Goal: Transaction & Acquisition: Purchase product/service

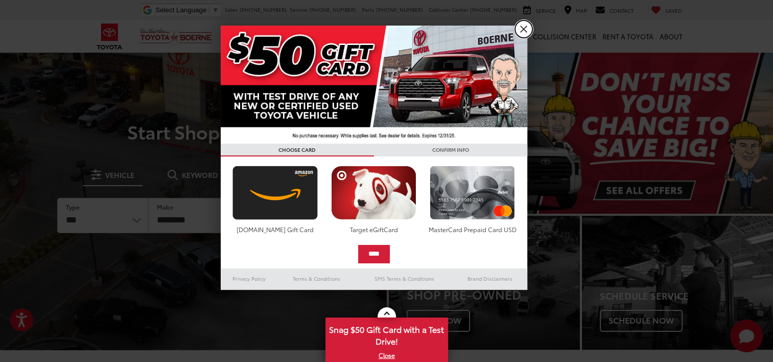
click at [523, 30] on link "X" at bounding box center [523, 28] width 17 height 17
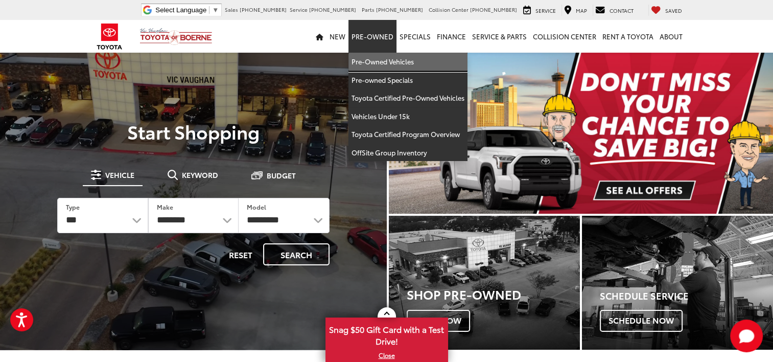
click at [365, 65] on link "Pre-Owned Vehicles" at bounding box center [407, 62] width 119 height 18
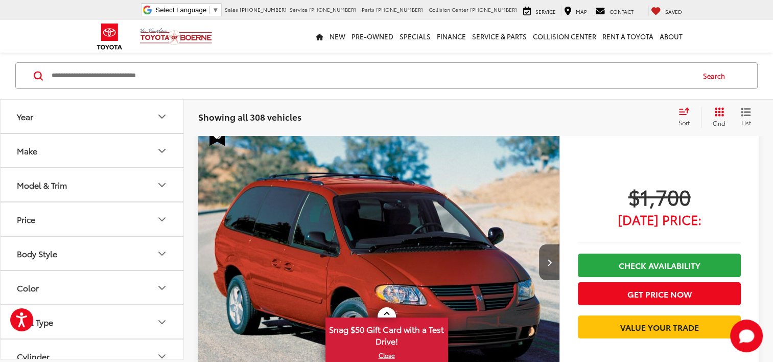
click at [151, 149] on button "Make" at bounding box center [93, 150] width 184 height 33
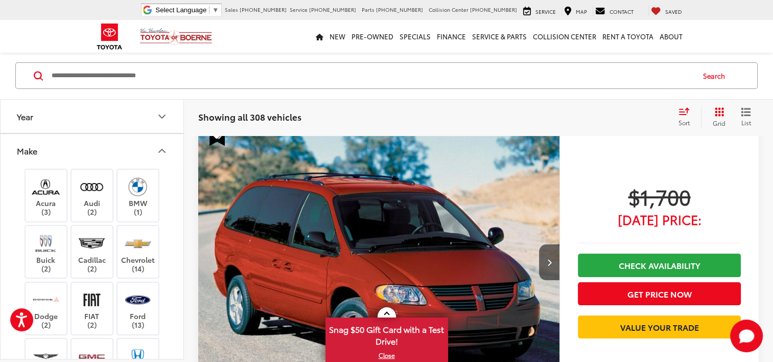
click at [151, 149] on button "Make" at bounding box center [93, 150] width 184 height 33
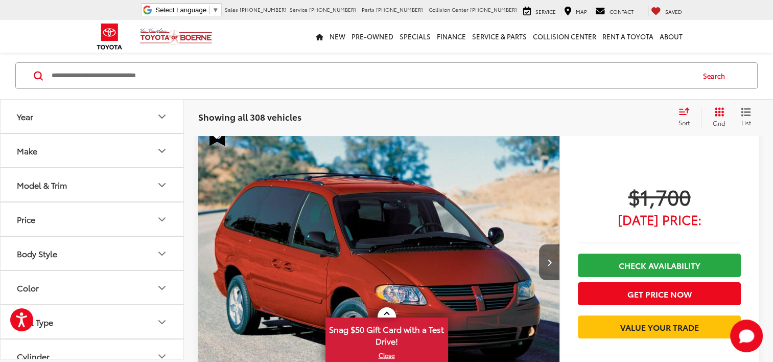
click at [143, 144] on button "Make" at bounding box center [93, 150] width 184 height 33
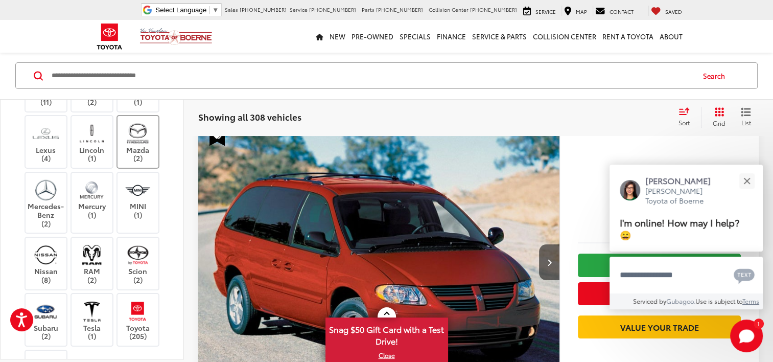
scroll to position [460, 0]
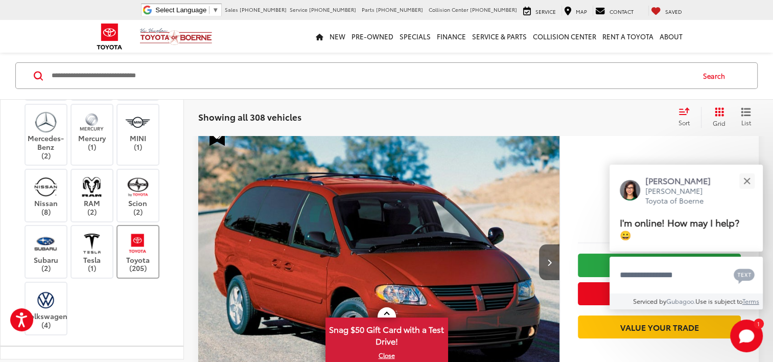
click at [141, 259] on label "Toyota (205)" at bounding box center [138, 251] width 41 height 41
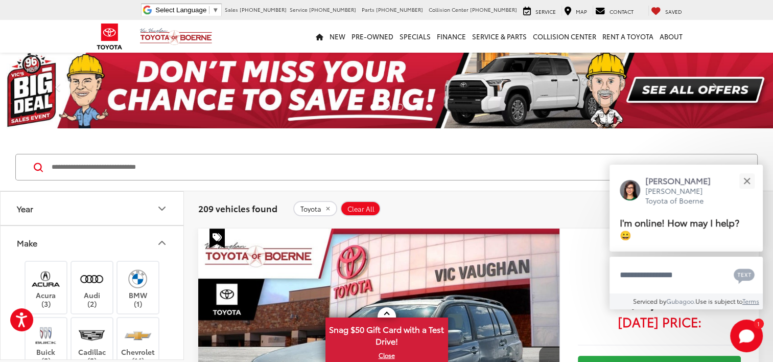
click at [160, 243] on icon "Make" at bounding box center [162, 243] width 12 height 12
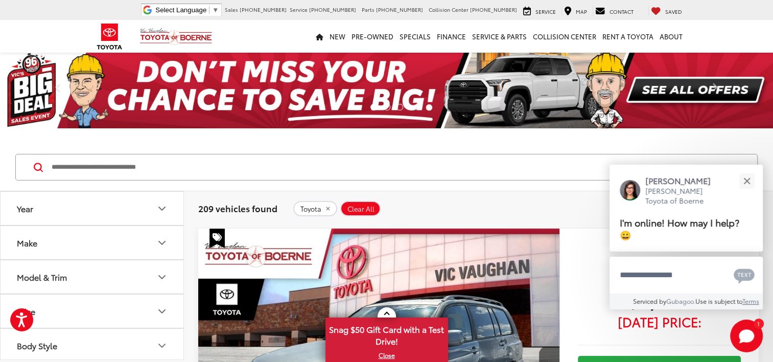
click at [133, 278] on button "Model & Trim" at bounding box center [93, 276] width 184 height 33
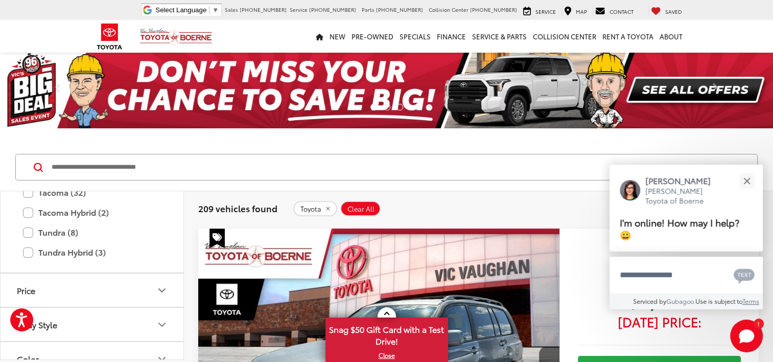
scroll to position [460, 0]
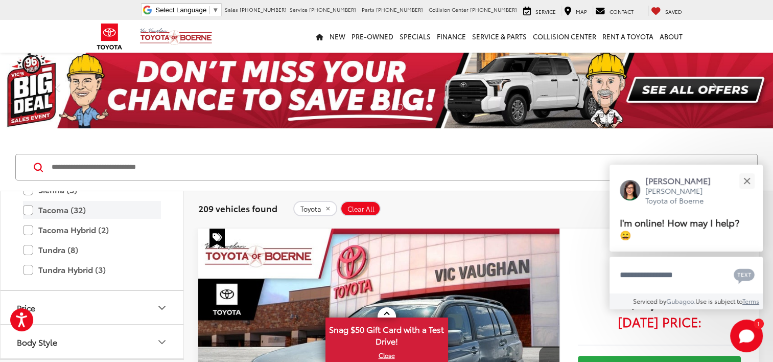
click at [86, 204] on label "Tacoma (32)" at bounding box center [92, 210] width 138 height 18
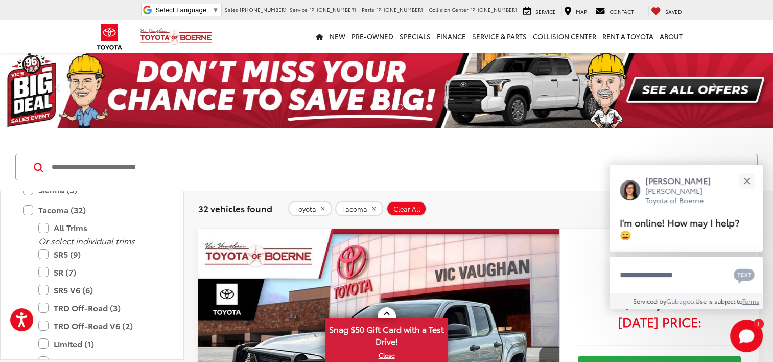
click at [290, 161] on input "Search by Make, Model, or Keyword" at bounding box center [372, 167] width 643 height 25
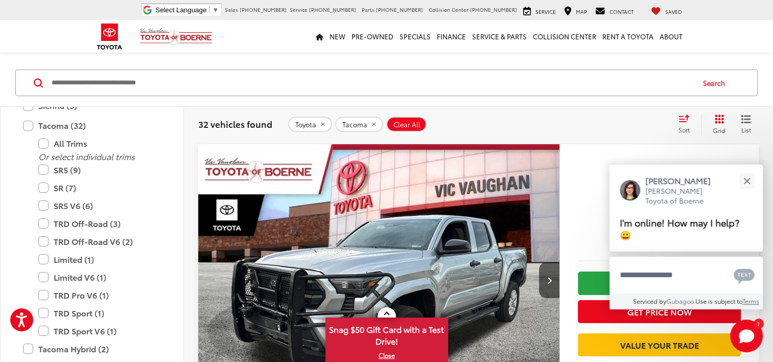
scroll to position [102, 0]
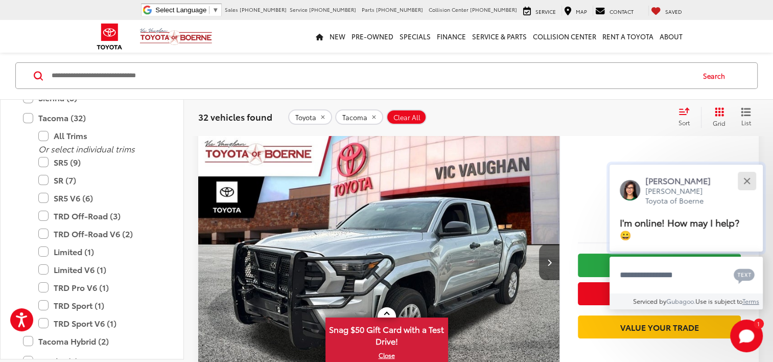
click at [749, 180] on button "Close" at bounding box center [747, 181] width 22 height 22
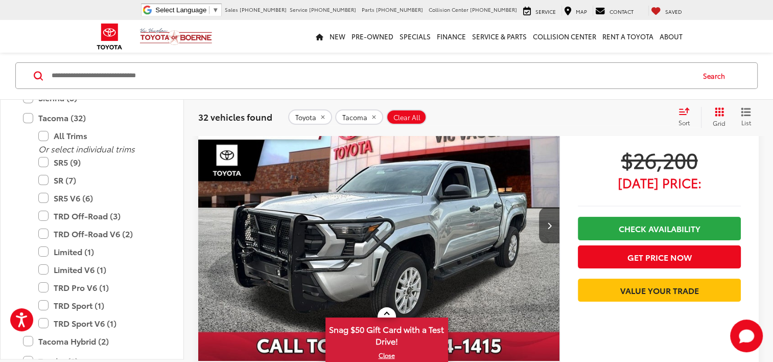
scroll to position [153, 0]
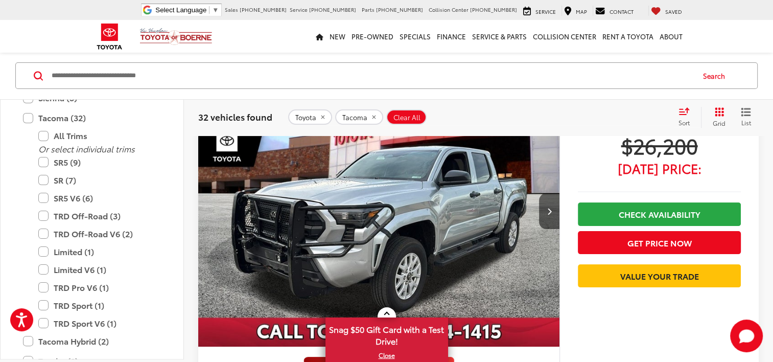
click at [322, 246] on img "2024 Toyota Tacoma SR 0" at bounding box center [379, 211] width 363 height 272
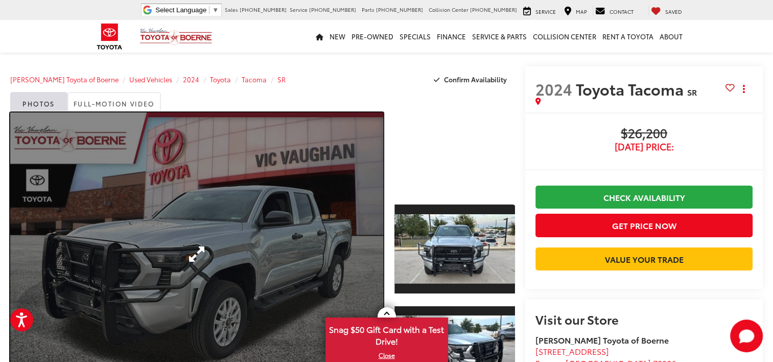
click at [118, 298] on link "Expand Photo 0" at bounding box center [196, 253] width 373 height 283
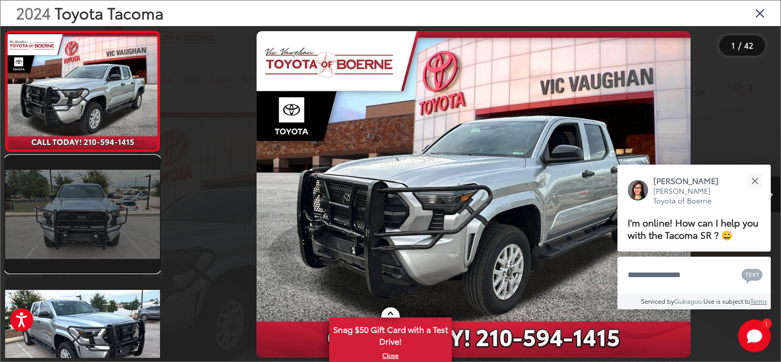
click at [129, 219] on link at bounding box center [82, 214] width 155 height 116
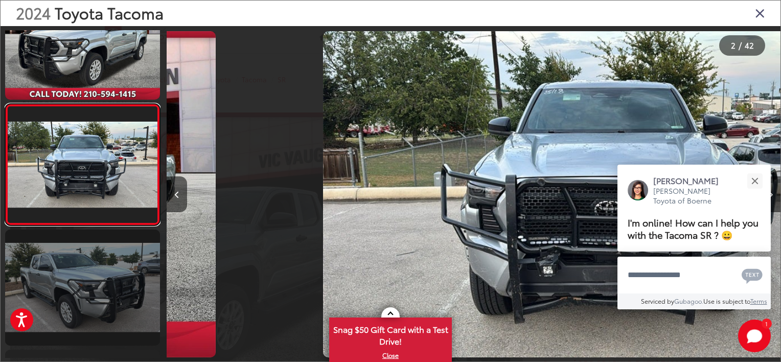
scroll to position [0, 613]
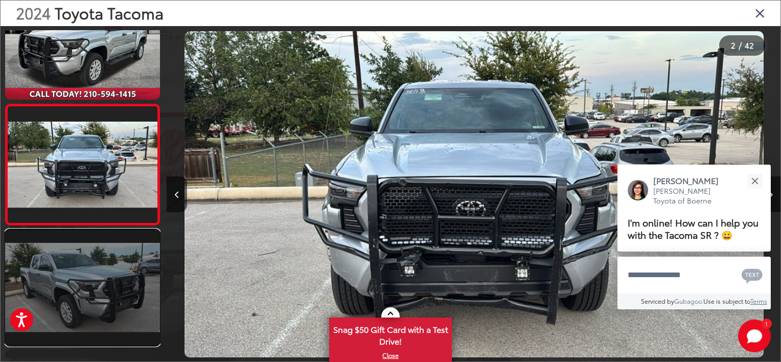
click at [117, 285] on link at bounding box center [82, 287] width 155 height 116
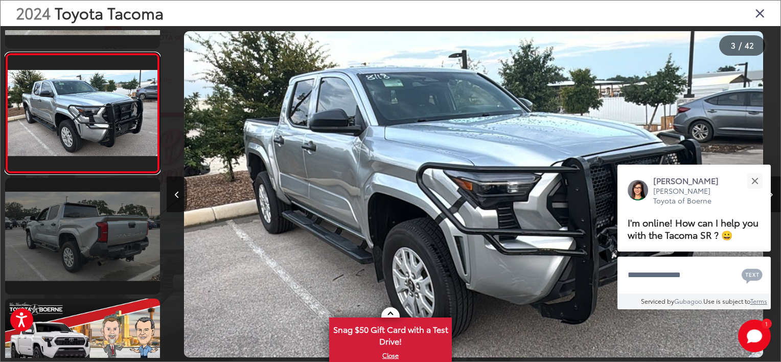
scroll to position [0, 0]
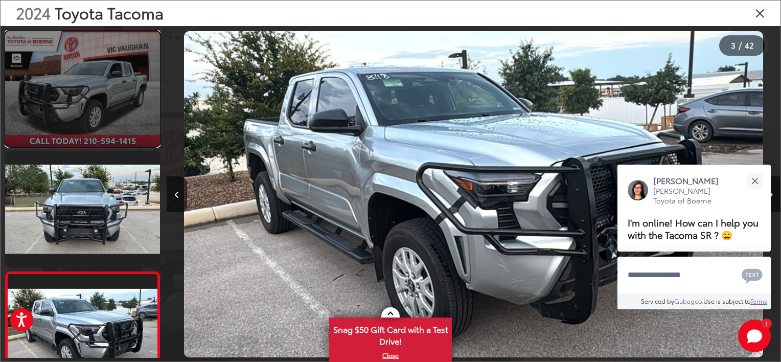
click at [99, 116] on link at bounding box center [82, 89] width 155 height 116
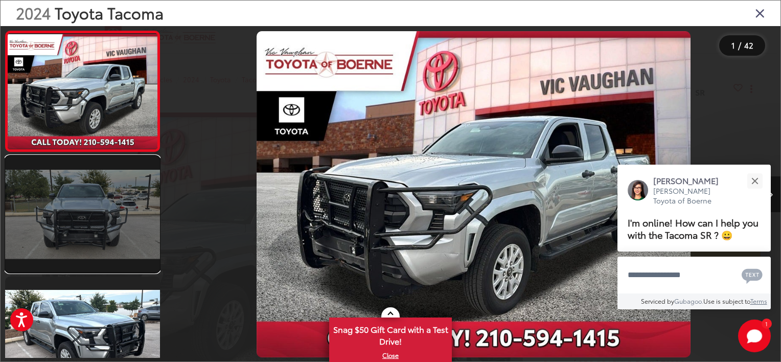
click at [123, 190] on link at bounding box center [82, 214] width 155 height 116
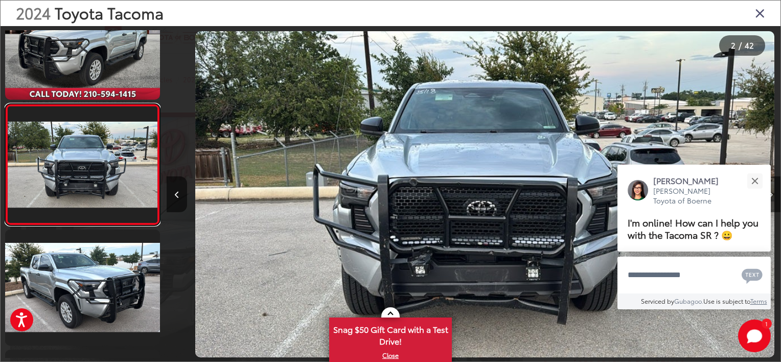
scroll to position [0, 613]
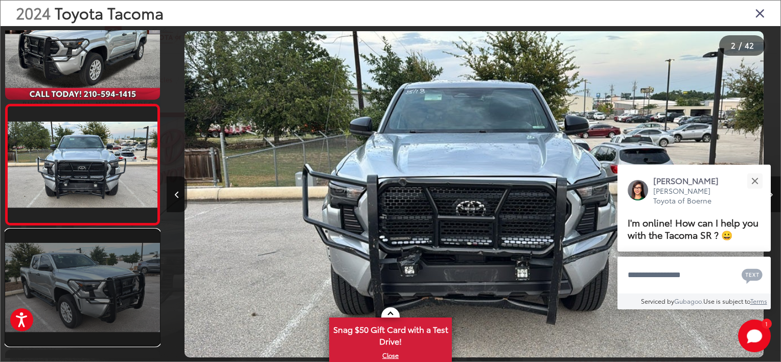
click at [122, 295] on link at bounding box center [82, 287] width 155 height 116
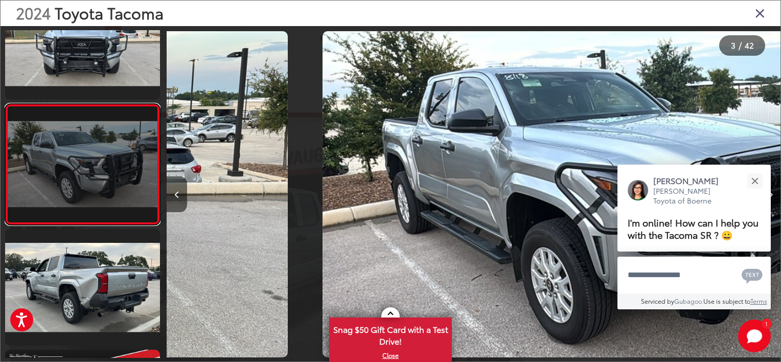
scroll to position [0, 1227]
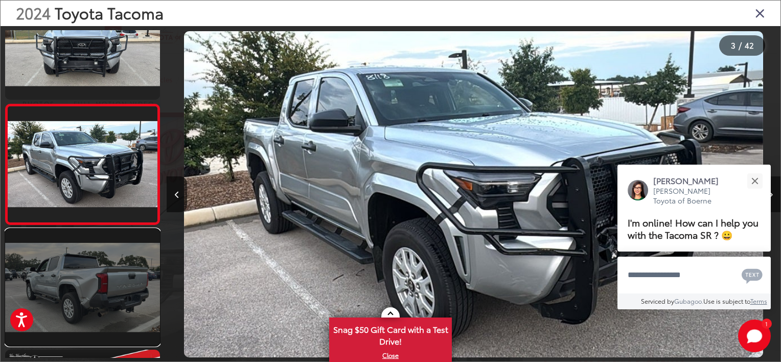
click at [104, 286] on link at bounding box center [82, 287] width 155 height 116
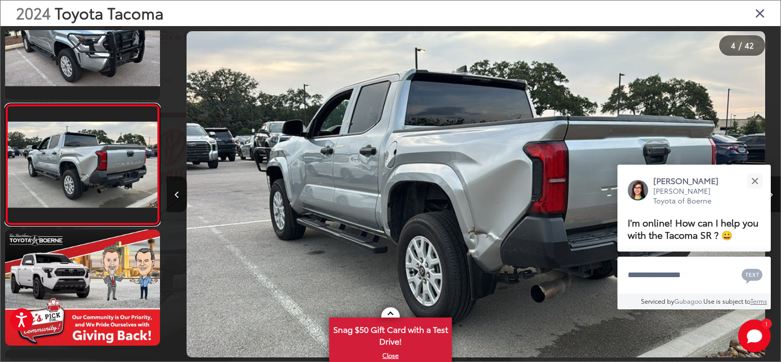
scroll to position [0, 1841]
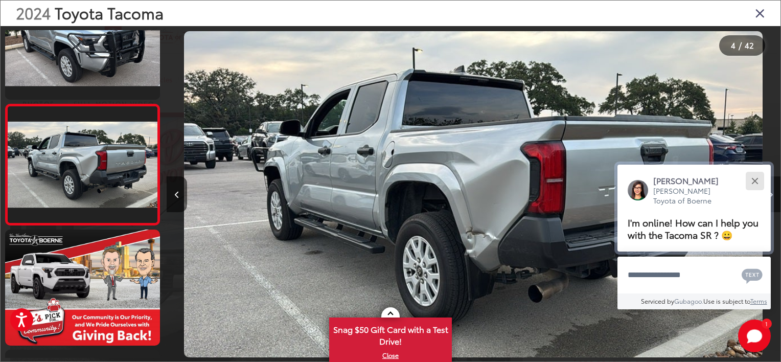
click at [757, 180] on button "Close" at bounding box center [754, 181] width 22 height 22
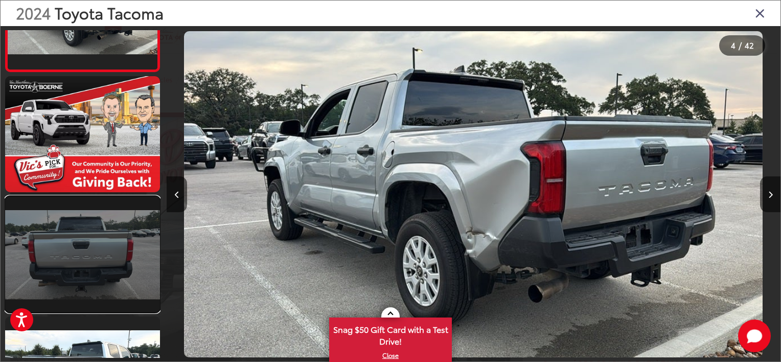
click at [98, 263] on link at bounding box center [82, 254] width 155 height 116
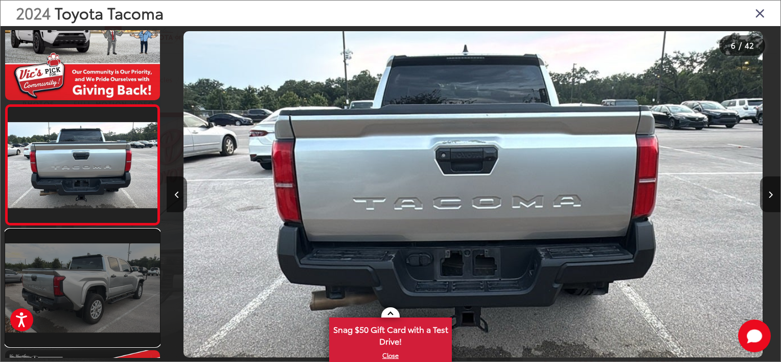
click at [73, 284] on link at bounding box center [82, 287] width 155 height 116
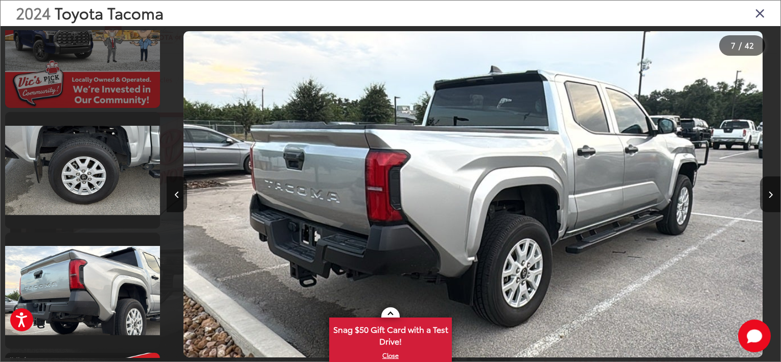
scroll to position [904, 0]
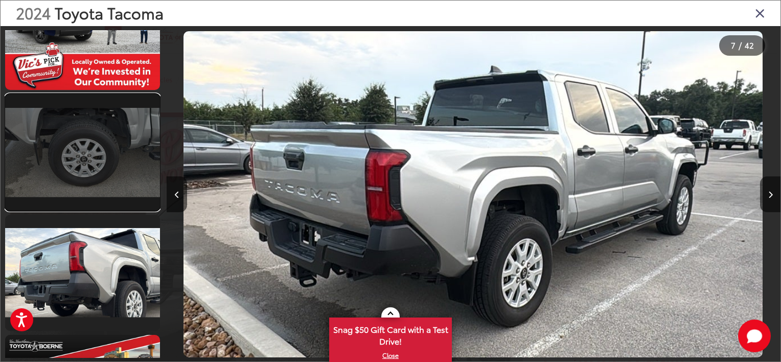
click at [118, 161] on link at bounding box center [82, 152] width 155 height 116
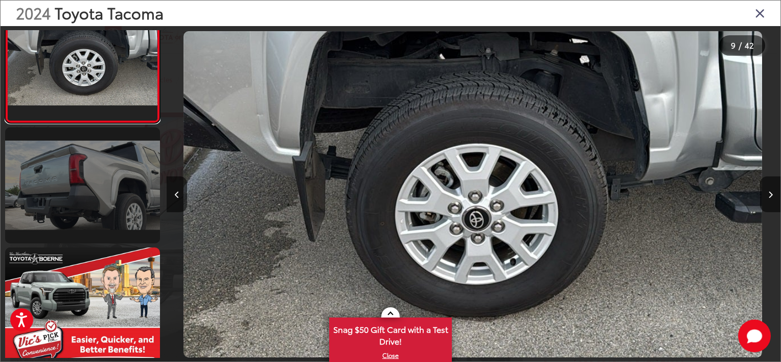
scroll to position [991, 0]
click at [125, 191] on link at bounding box center [82, 185] width 155 height 116
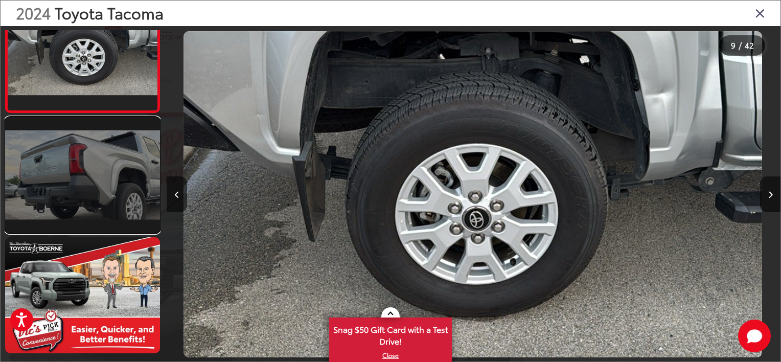
scroll to position [0, 4978]
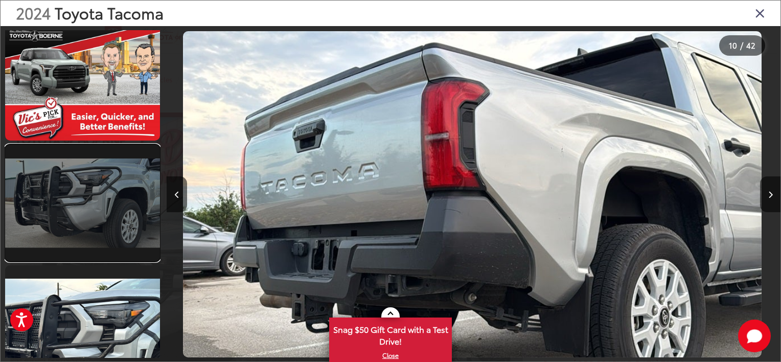
click at [122, 192] on link at bounding box center [82, 203] width 155 height 116
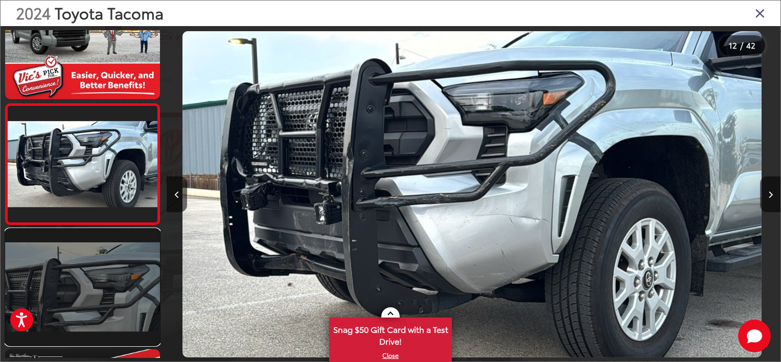
click at [85, 279] on link at bounding box center [82, 287] width 155 height 116
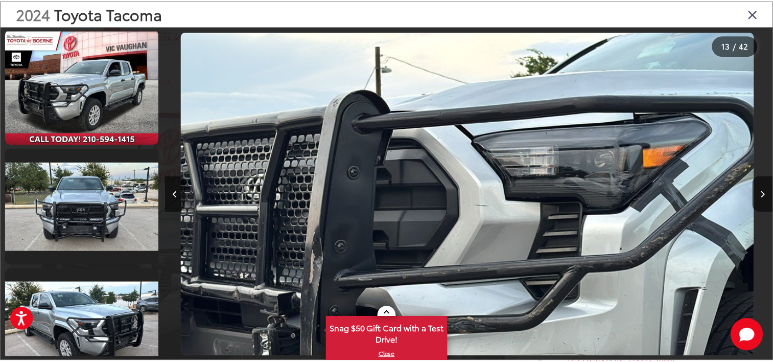
scroll to position [0, 0]
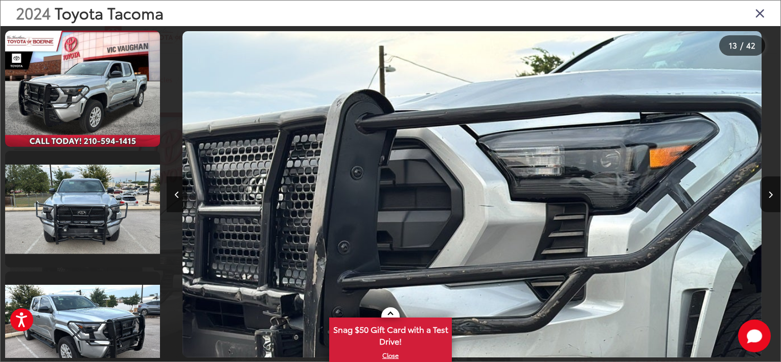
click at [758, 16] on icon "Close gallery" at bounding box center [760, 12] width 10 height 13
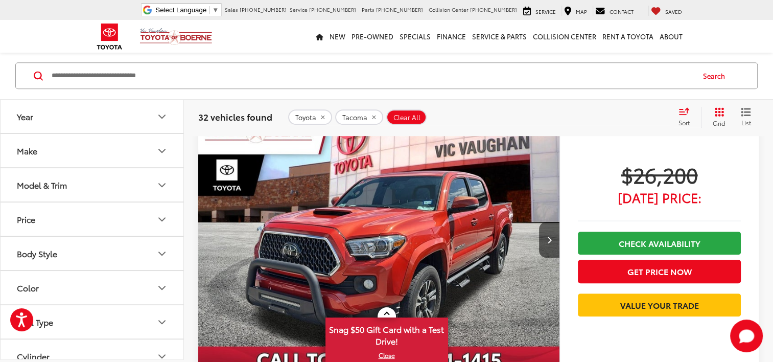
scroll to position [602, 0]
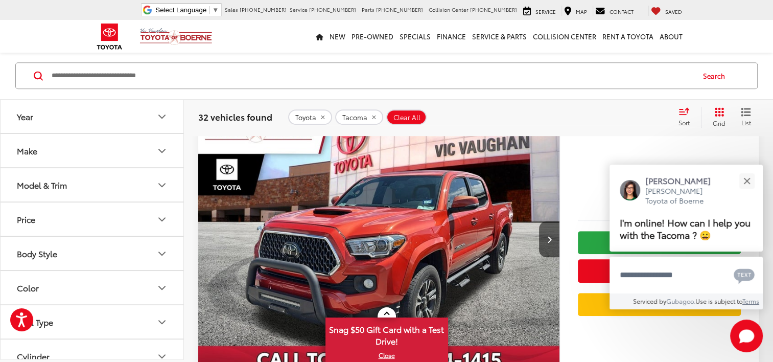
click at [159, 148] on icon "Make" at bounding box center [162, 151] width 12 height 12
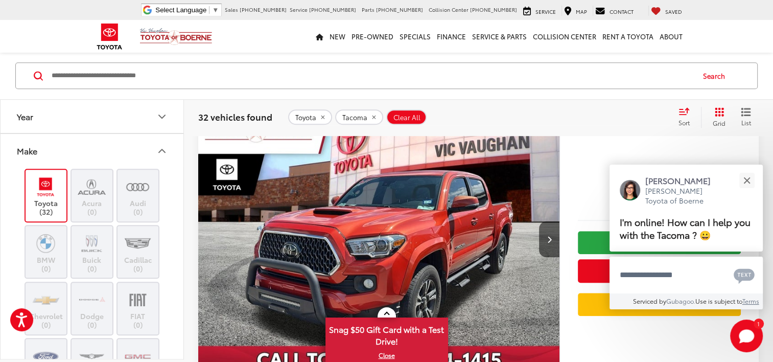
click at [57, 199] on label "Toyota (32)" at bounding box center [46, 195] width 41 height 41
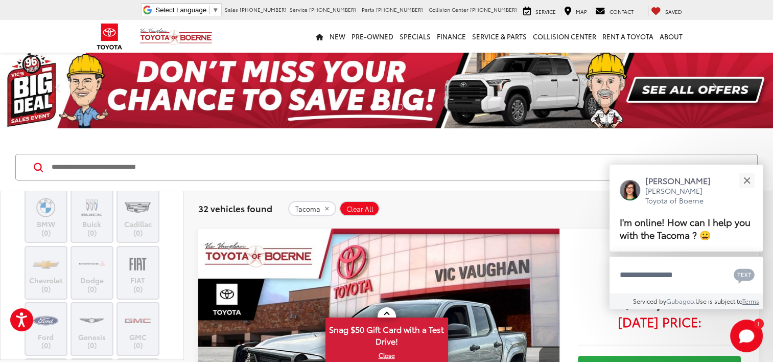
scroll to position [102, 0]
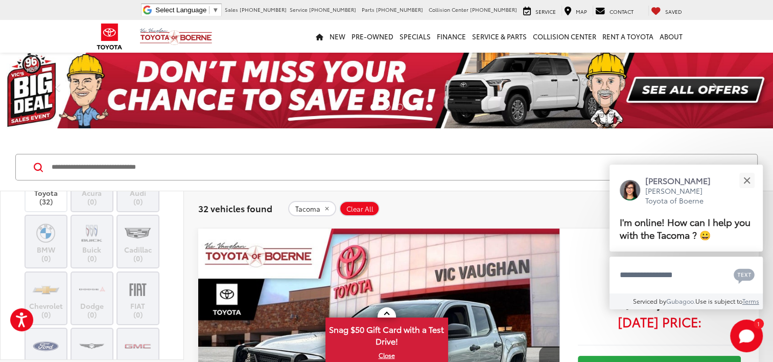
click at [55, 297] on img at bounding box center [46, 289] width 28 height 24
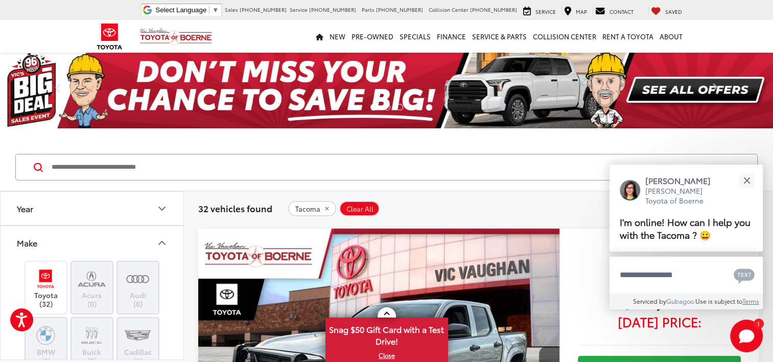
click at [165, 239] on icon "Make" at bounding box center [162, 243] width 12 height 12
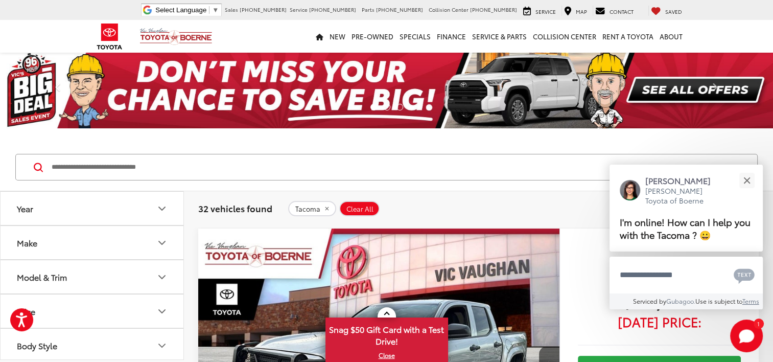
click at [124, 278] on button "Model & Trim" at bounding box center [93, 276] width 184 height 33
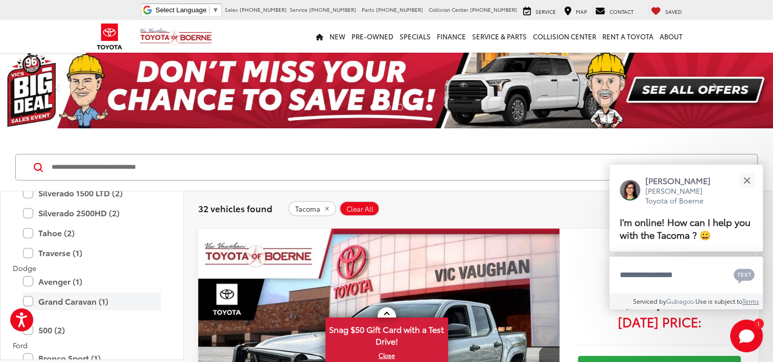
scroll to position [409, 0]
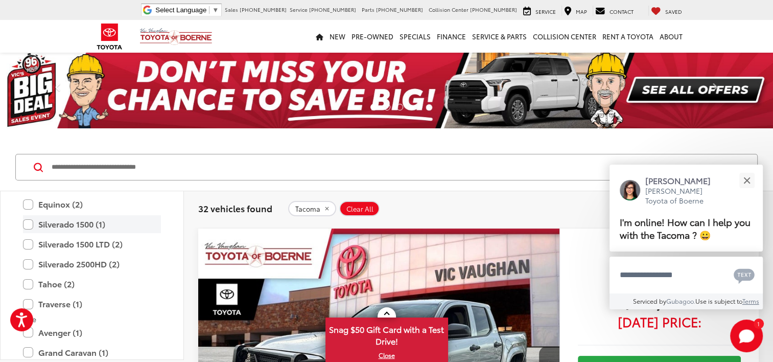
click at [85, 225] on label "Silverado 1500 (1)" at bounding box center [92, 224] width 138 height 18
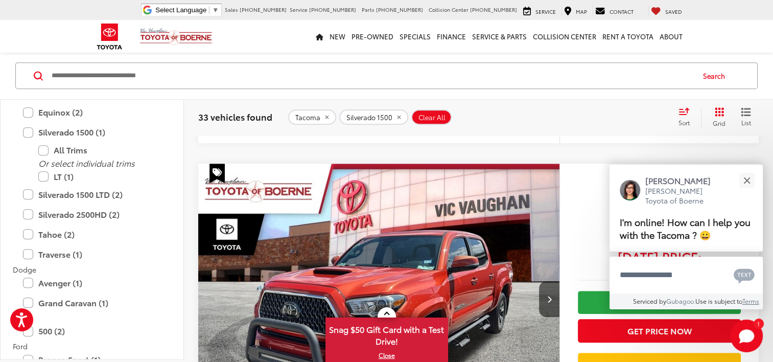
scroll to position [613, 0]
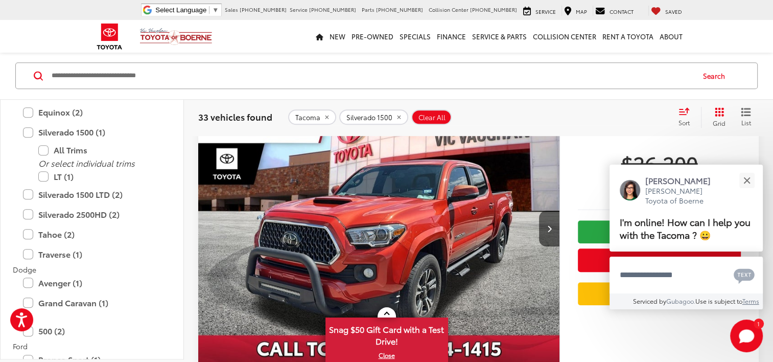
click at [325, 120] on icon "remove Tacoma" at bounding box center [326, 117] width 7 height 6
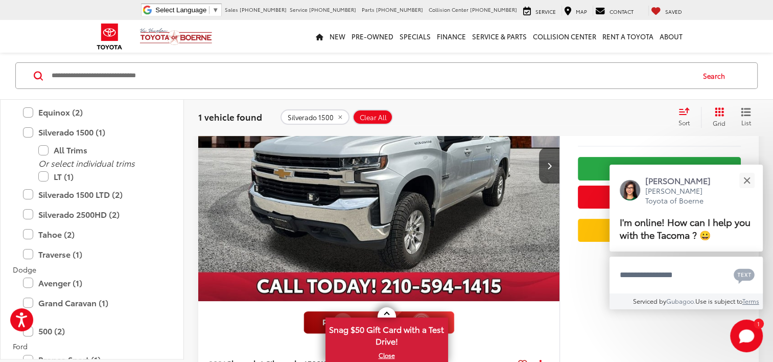
scroll to position [193, 0]
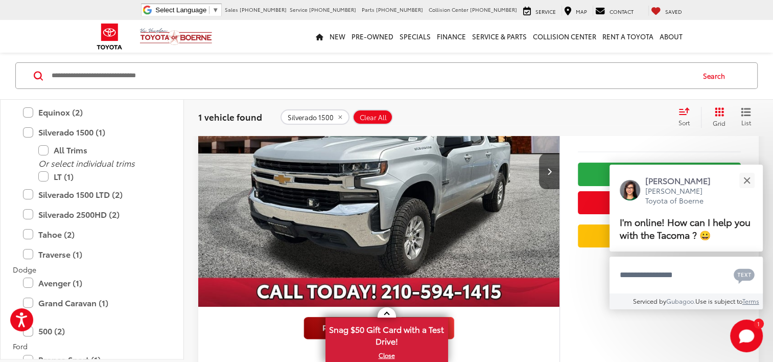
click at [369, 191] on img "2021 Chevrolet Silverado 1500 LT 0" at bounding box center [379, 171] width 363 height 272
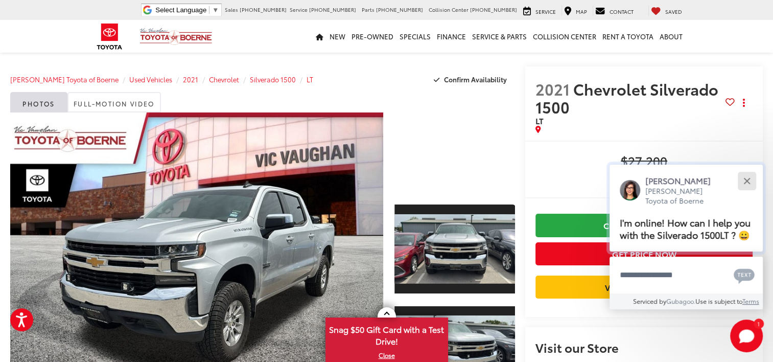
click at [751, 178] on button "Close" at bounding box center [747, 181] width 22 height 22
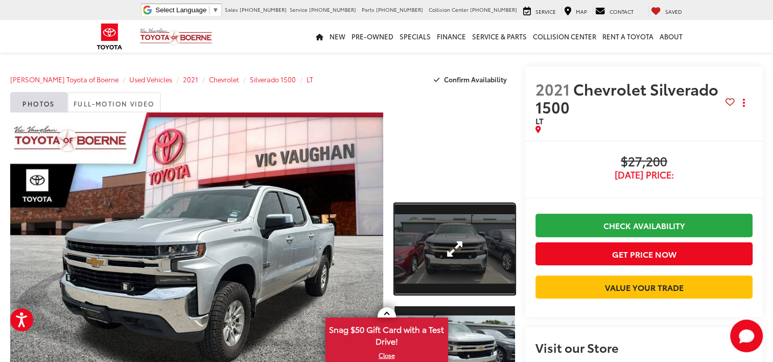
click at [454, 247] on link "Expand Photo 1" at bounding box center [454, 248] width 121 height 90
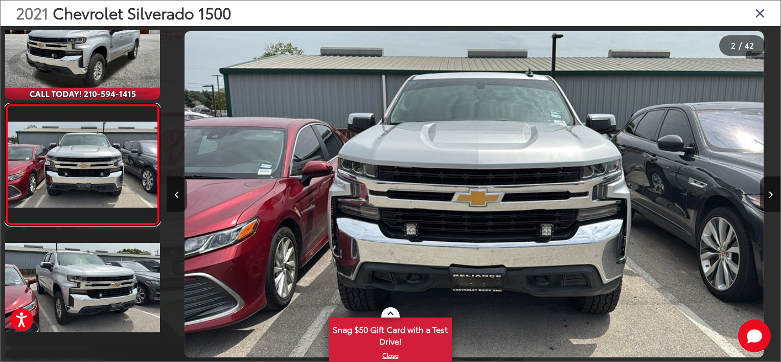
scroll to position [0, 613]
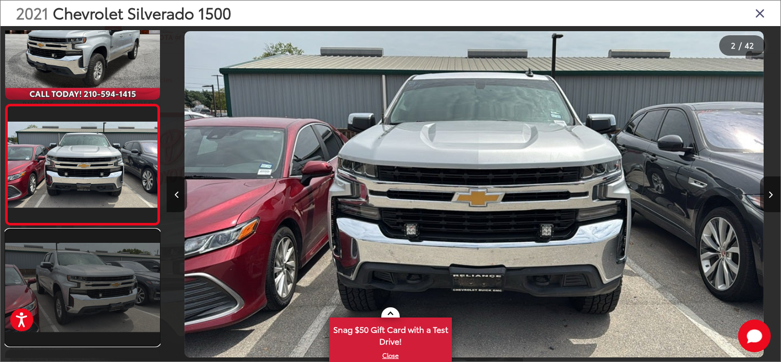
click at [65, 276] on link at bounding box center [82, 287] width 155 height 116
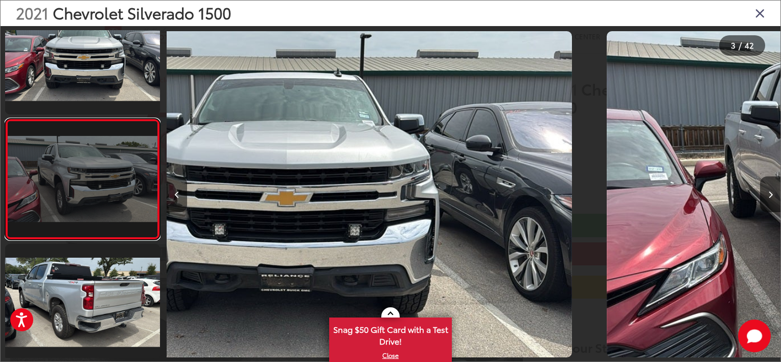
scroll to position [168, 0]
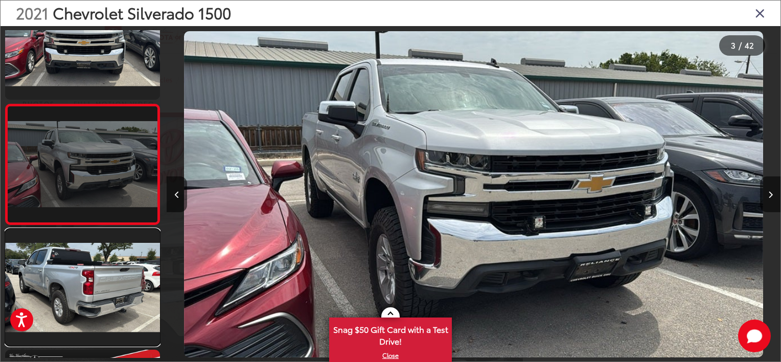
click at [65, 276] on link at bounding box center [82, 287] width 155 height 116
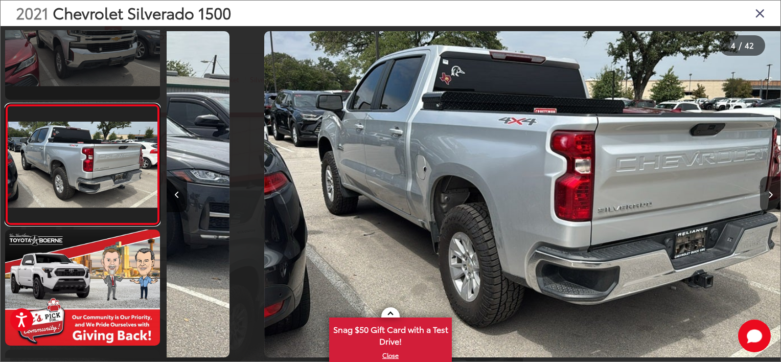
scroll to position [0, 1841]
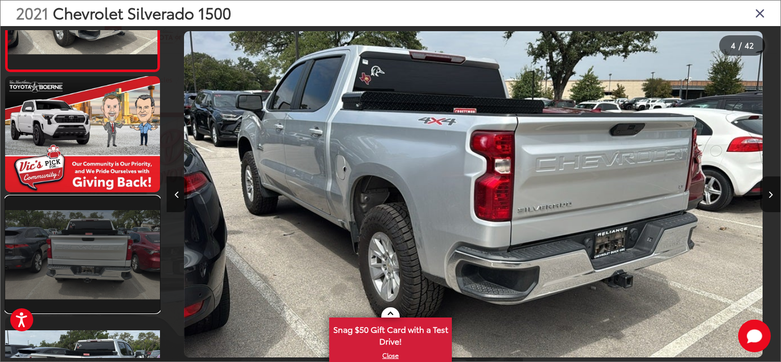
click at [74, 269] on link at bounding box center [82, 254] width 155 height 116
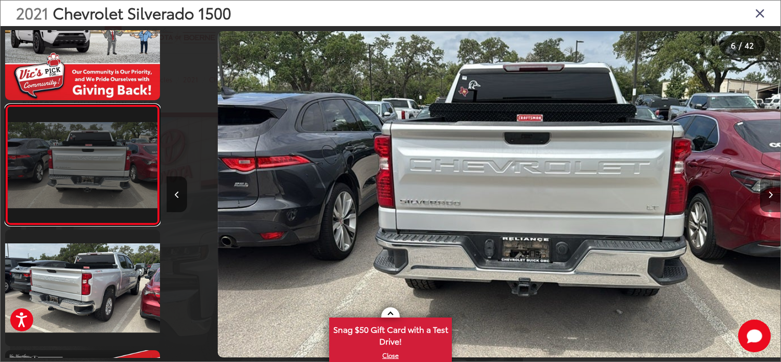
scroll to position [0, 3068]
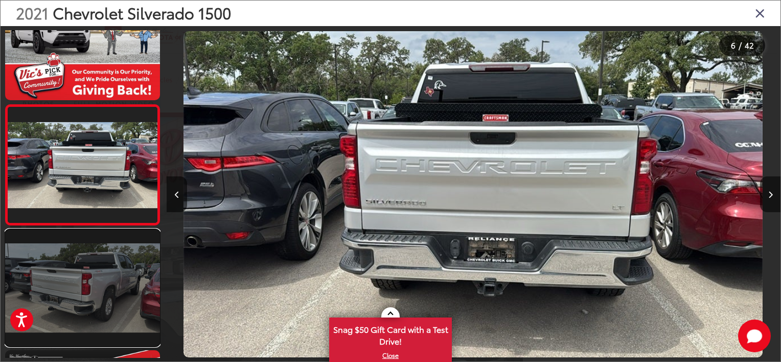
click at [60, 288] on link at bounding box center [82, 287] width 155 height 116
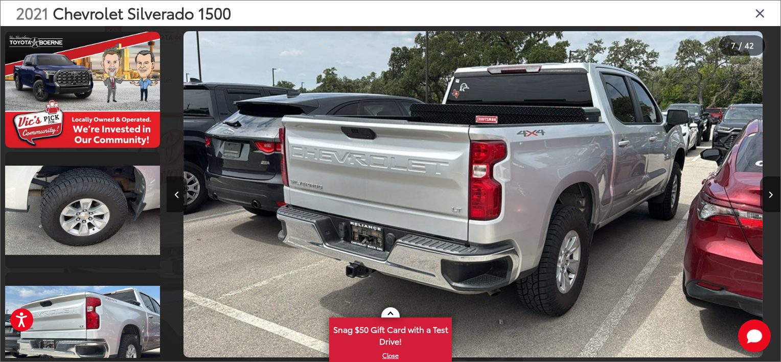
scroll to position [853, 0]
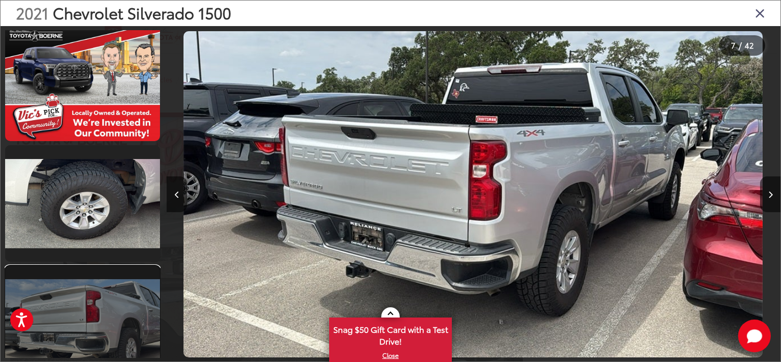
click at [87, 312] on link at bounding box center [82, 324] width 155 height 116
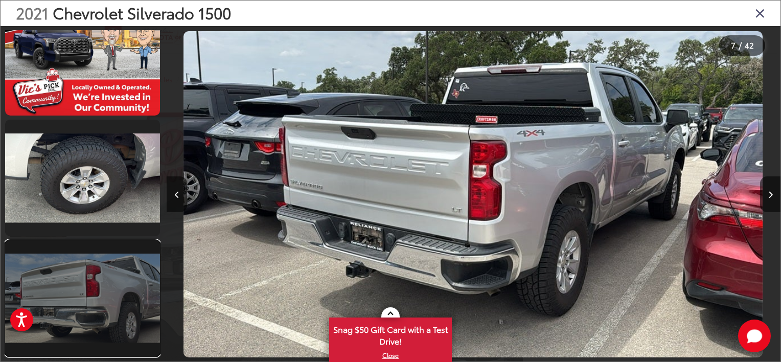
scroll to position [0, 0]
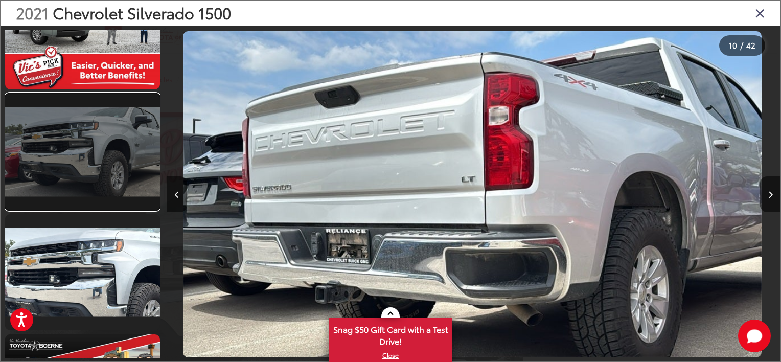
click at [80, 183] on link at bounding box center [82, 152] width 155 height 116
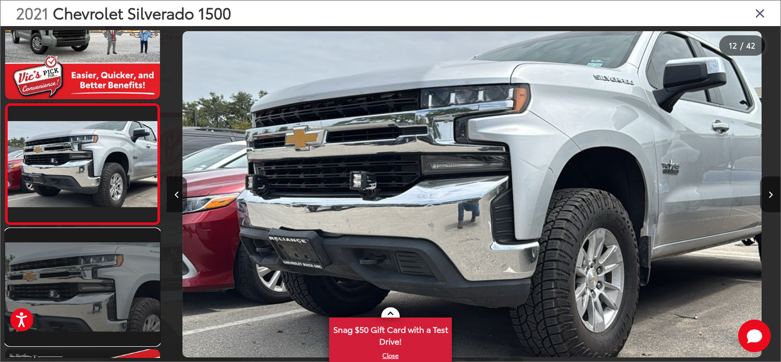
click at [97, 298] on link at bounding box center [82, 287] width 155 height 116
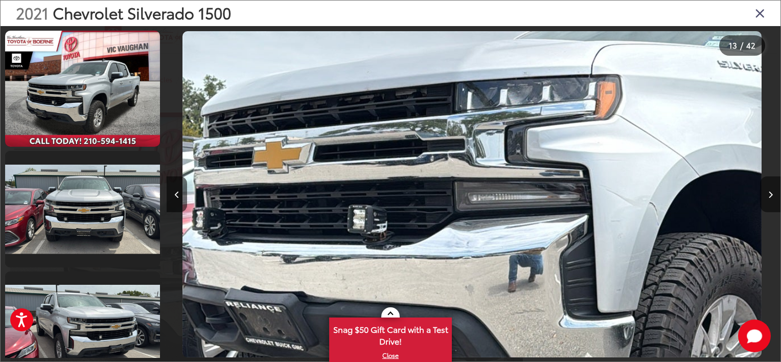
click at [773, 192] on button "Next image" at bounding box center [770, 194] width 20 height 36
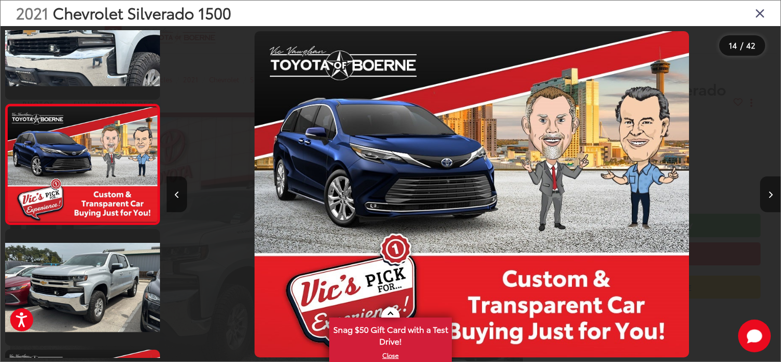
click at [773, 195] on button "Next image" at bounding box center [770, 194] width 20 height 36
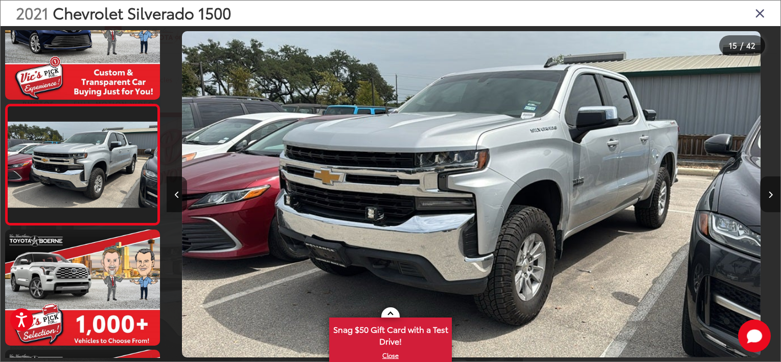
click at [773, 197] on button "Next image" at bounding box center [770, 194] width 20 height 36
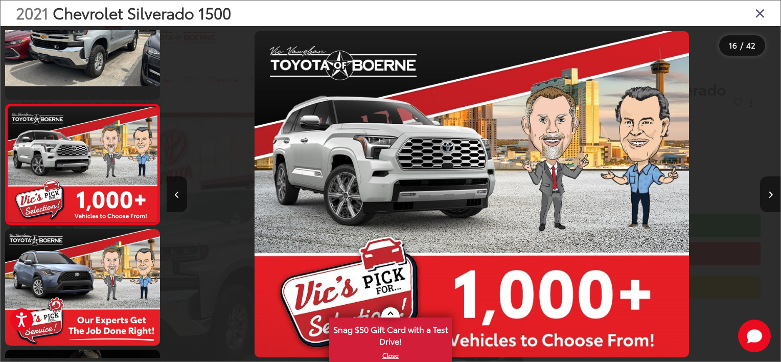
click at [773, 200] on button "Next image" at bounding box center [770, 194] width 20 height 36
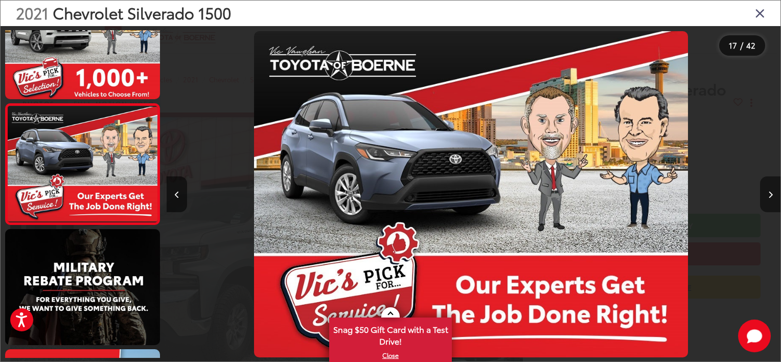
click at [773, 200] on button "Next image" at bounding box center [770, 194] width 20 height 36
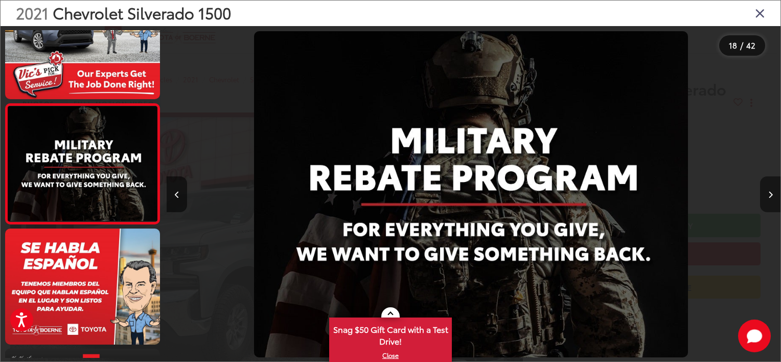
click at [773, 200] on button "Next image" at bounding box center [770, 194] width 20 height 36
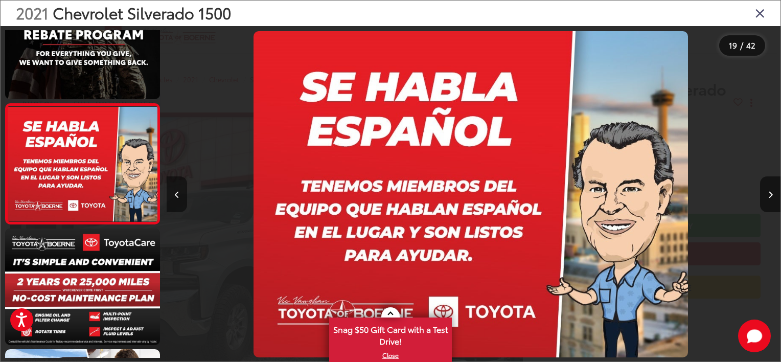
click at [173, 198] on button "Previous image" at bounding box center [177, 194] width 20 height 36
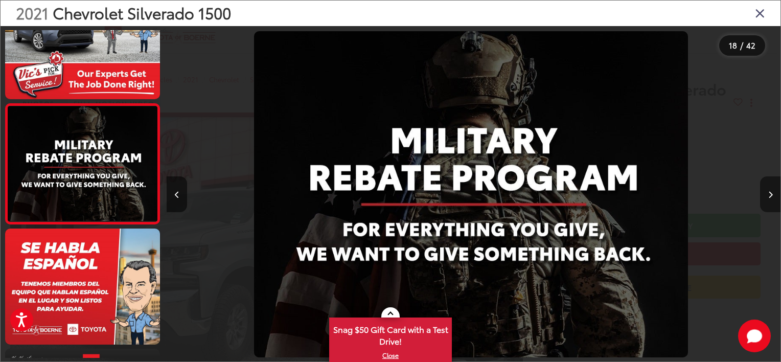
click at [773, 200] on button "Next image" at bounding box center [770, 194] width 20 height 36
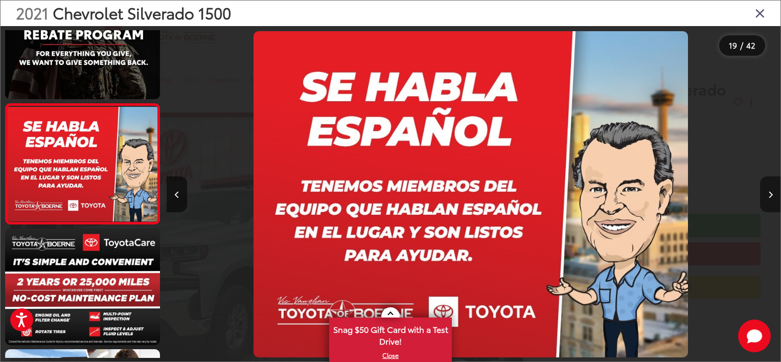
click at [773, 200] on button "Next image" at bounding box center [770, 194] width 20 height 36
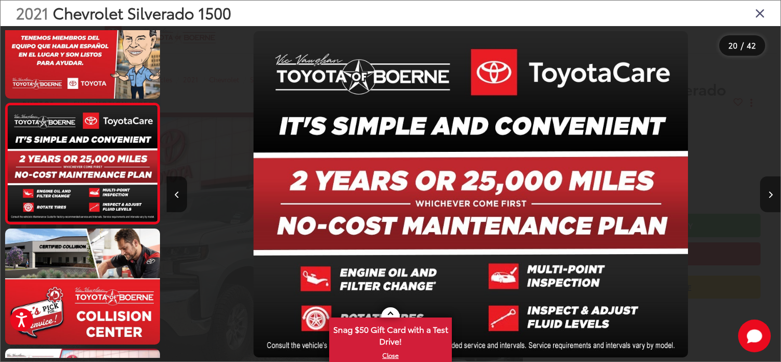
click at [773, 200] on button "Next image" at bounding box center [770, 194] width 20 height 36
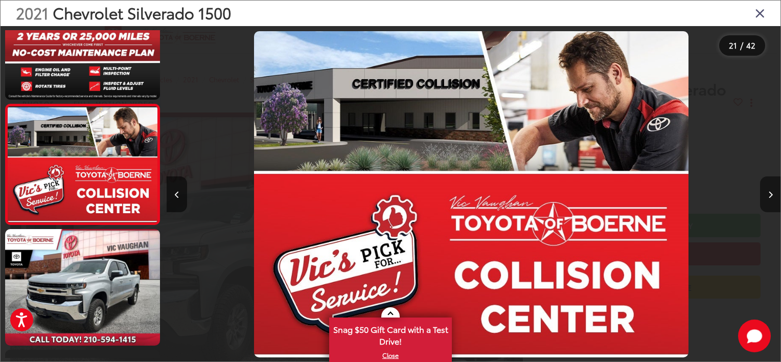
click at [773, 200] on button "Next image" at bounding box center [770, 194] width 20 height 36
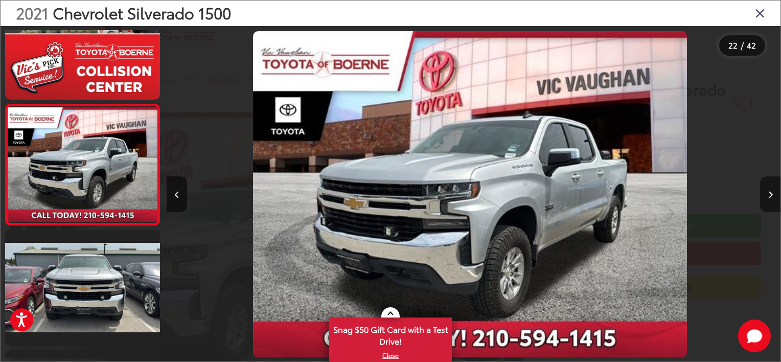
click at [773, 201] on button "Next image" at bounding box center [770, 194] width 20 height 36
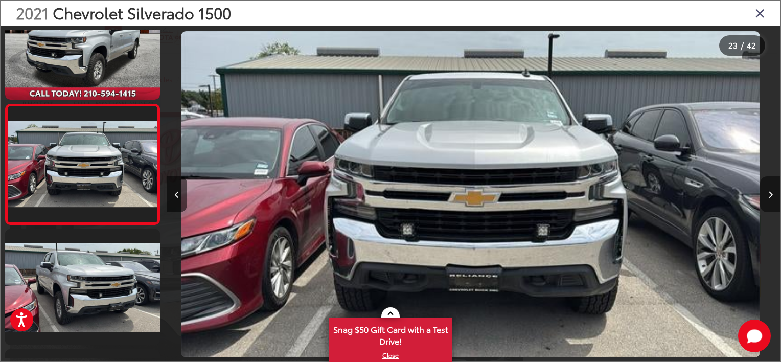
click at [773, 201] on button "Next image" at bounding box center [770, 194] width 20 height 36
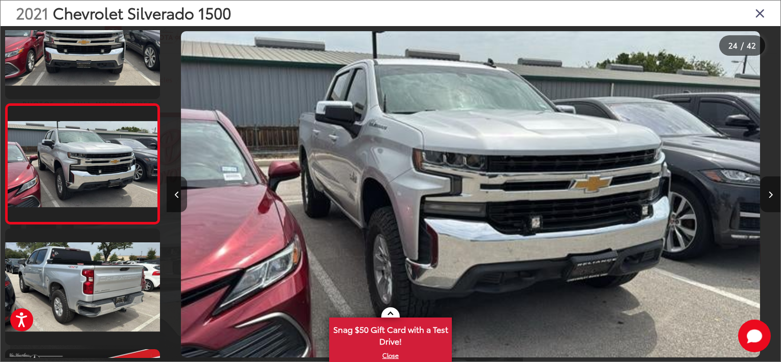
click at [773, 202] on button "Next image" at bounding box center [770, 194] width 20 height 36
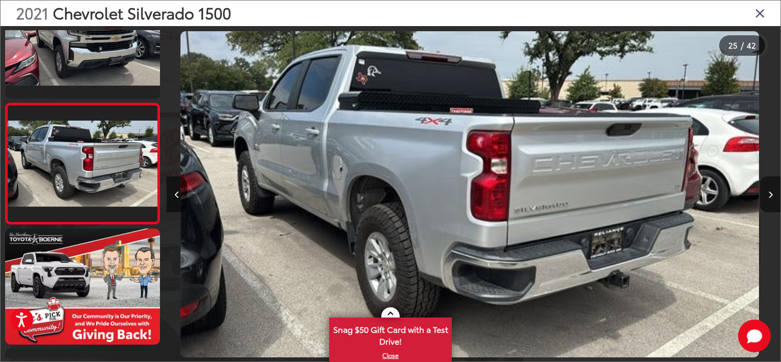
click at [773, 202] on button "Next image" at bounding box center [770, 194] width 20 height 36
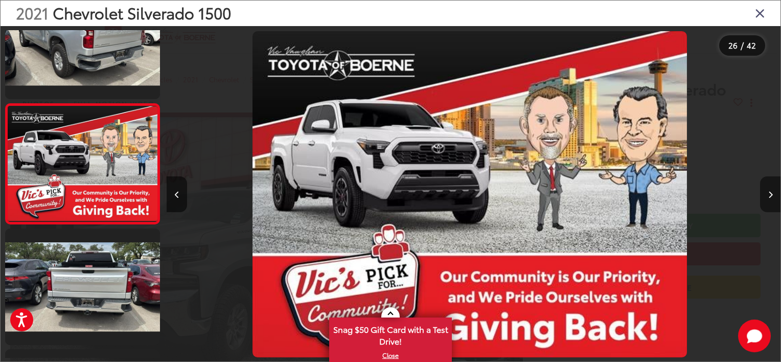
click at [773, 202] on button "Next image" at bounding box center [770, 194] width 20 height 36
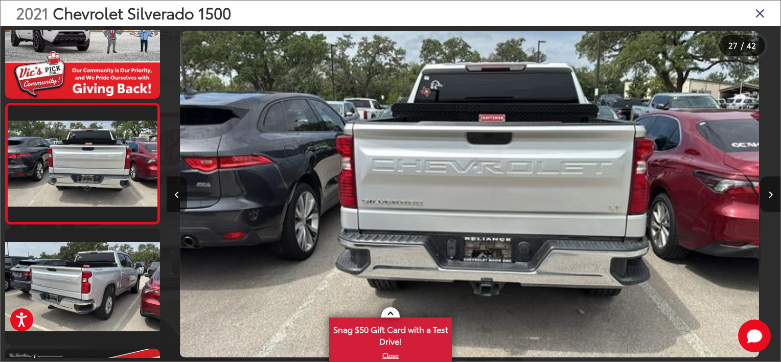
click at [773, 202] on button "Next image" at bounding box center [770, 194] width 20 height 36
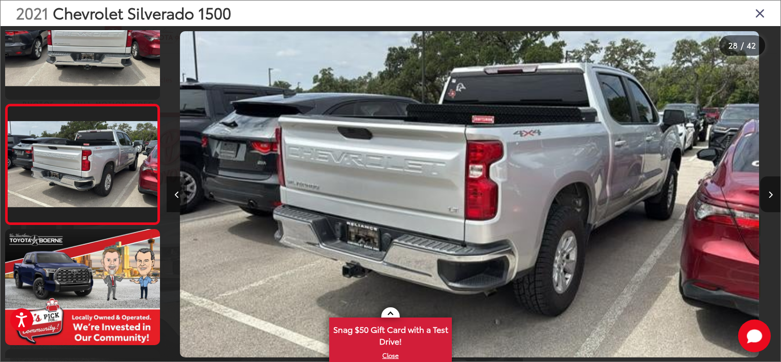
click at [773, 204] on button "Next image" at bounding box center [770, 194] width 20 height 36
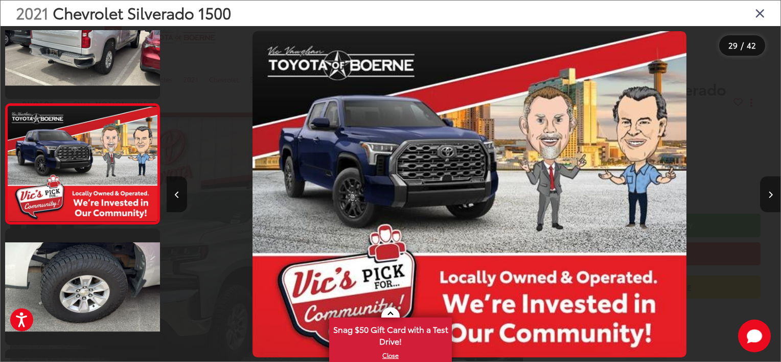
click at [773, 204] on button "Next image" at bounding box center [770, 194] width 20 height 36
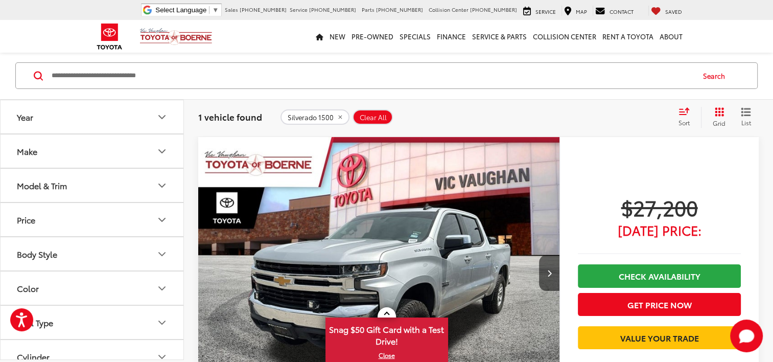
click at [339, 119] on icon "remove Silverado%201500" at bounding box center [340, 117] width 7 height 6
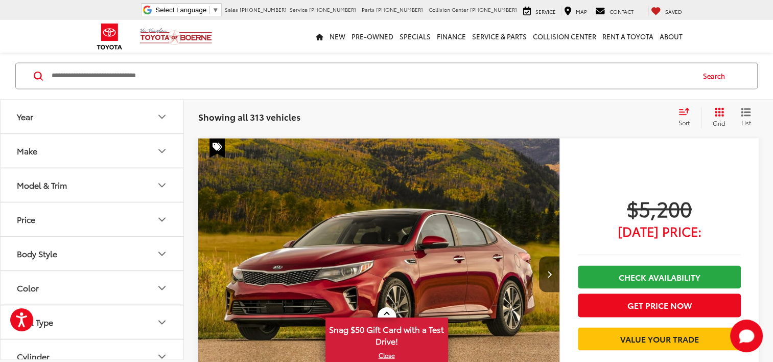
scroll to position [5099, 0]
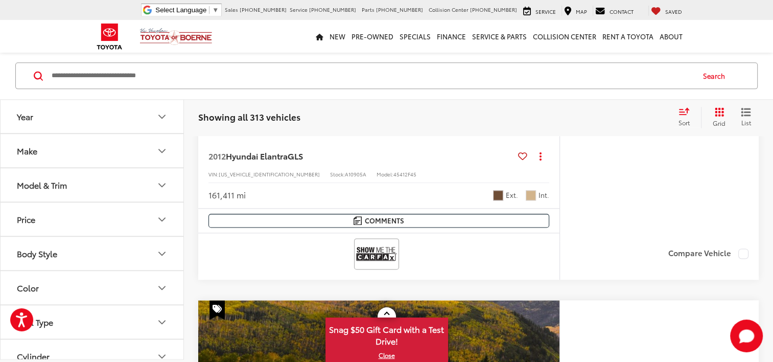
click at [164, 149] on icon "Make" at bounding box center [162, 151] width 12 height 12
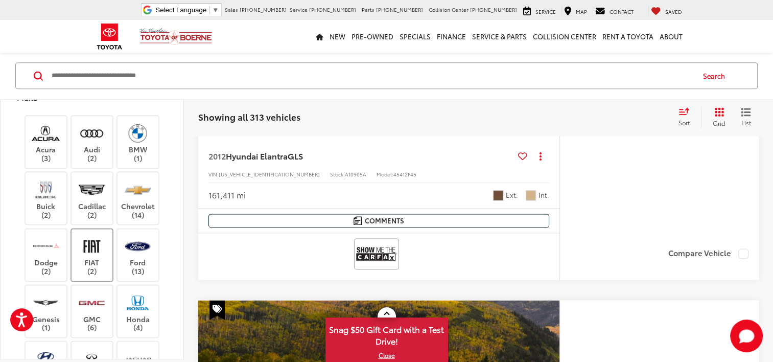
scroll to position [102, 0]
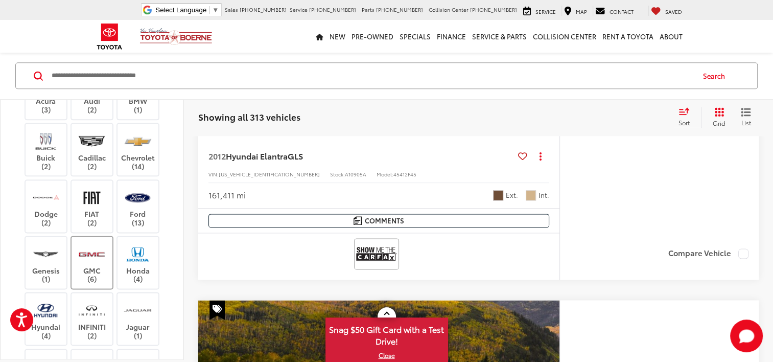
click at [108, 258] on label "GMC (6)" at bounding box center [92, 262] width 41 height 41
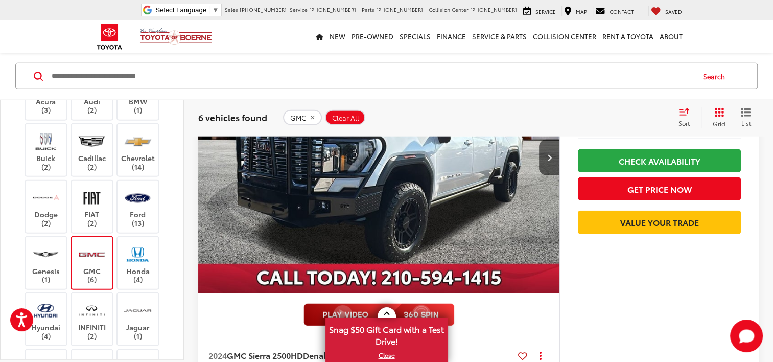
scroll to position [2544, 0]
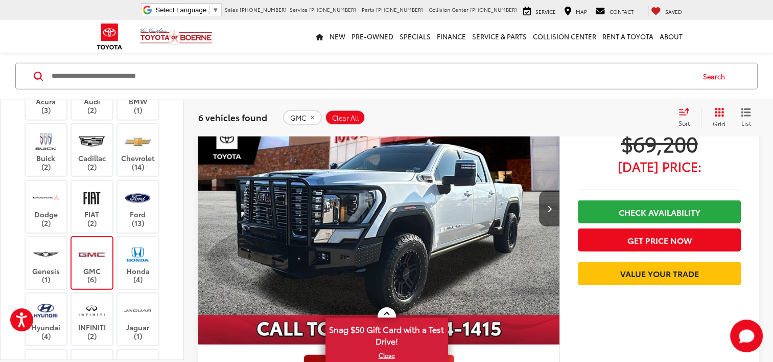
click at [407, 255] on img "2024 GMC Sierra 2500HD Denali 0" at bounding box center [379, 209] width 363 height 272
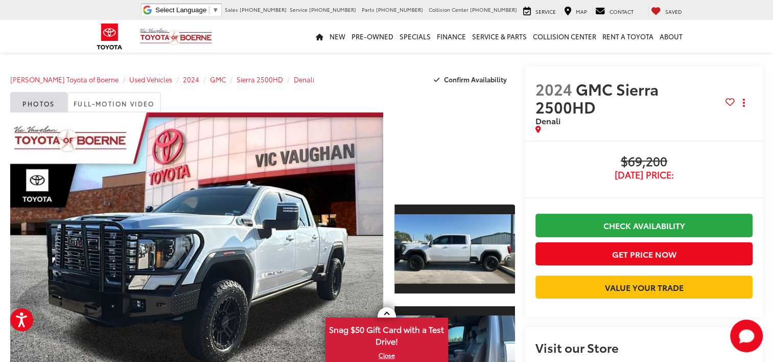
click at [407, 139] on div at bounding box center [454, 152] width 121 height 81
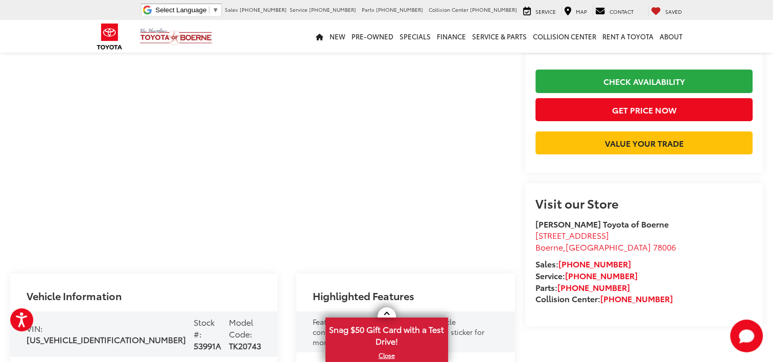
scroll to position [51, 0]
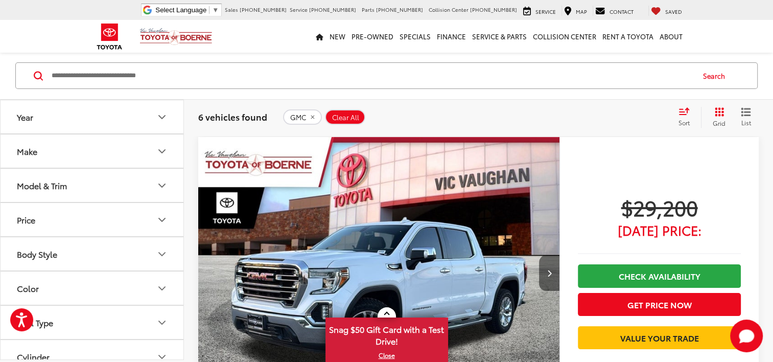
click at [554, 271] on button "Next image" at bounding box center [549, 273] width 20 height 36
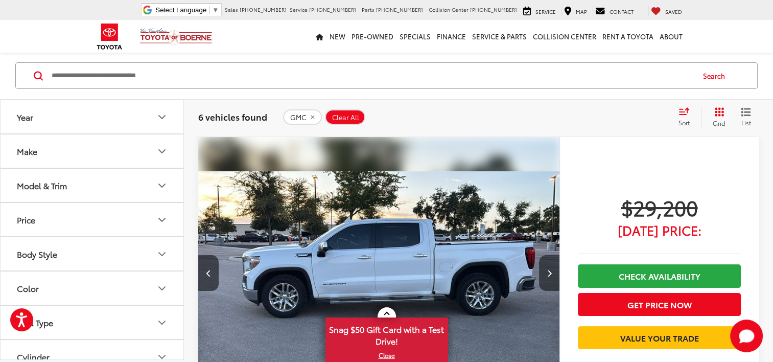
click at [549, 275] on icon "Next image" at bounding box center [549, 272] width 5 height 7
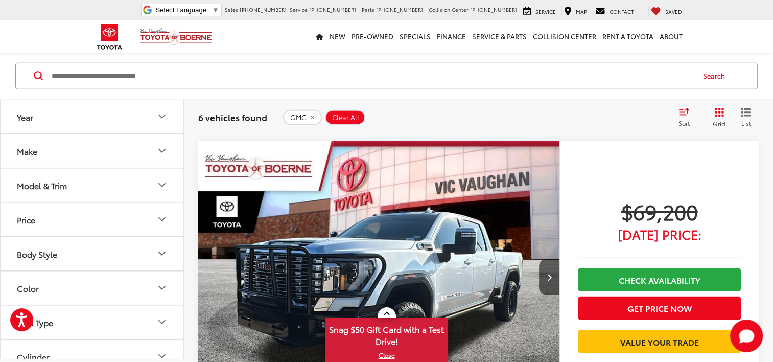
scroll to position [2556, 0]
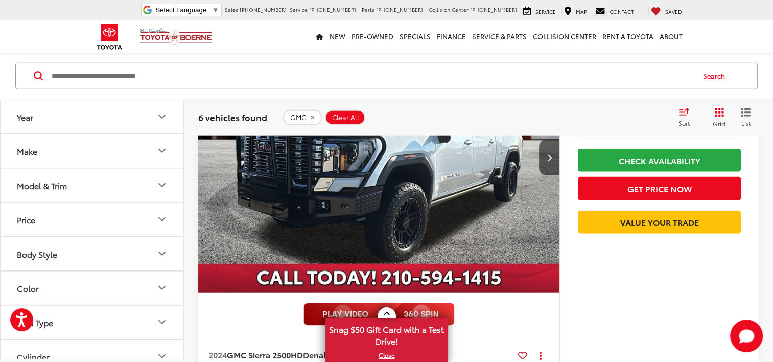
click at [504, 182] on img "2024 GMC Sierra 2500HD Denali 0" at bounding box center [379, 157] width 363 height 272
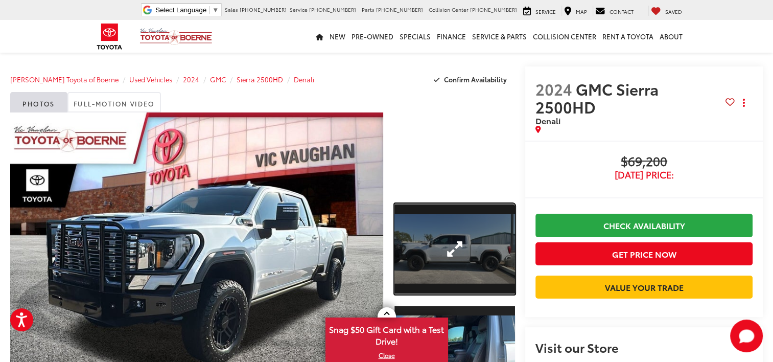
click at [479, 275] on link "Expand Photo 1" at bounding box center [454, 248] width 121 height 90
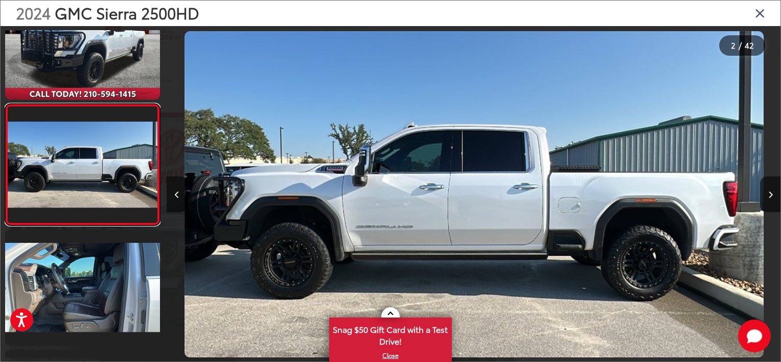
scroll to position [0, 613]
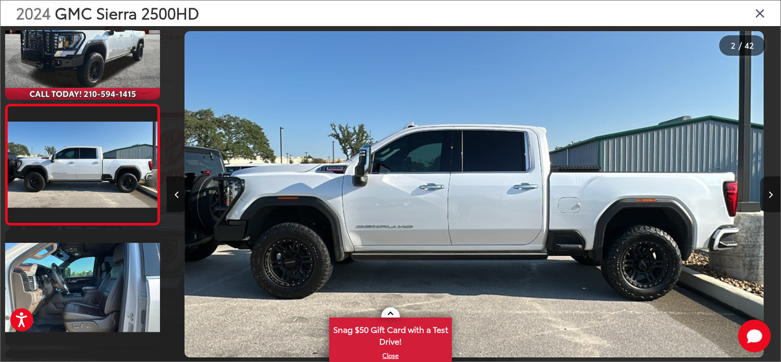
click at [773, 193] on button "Next image" at bounding box center [770, 194] width 20 height 36
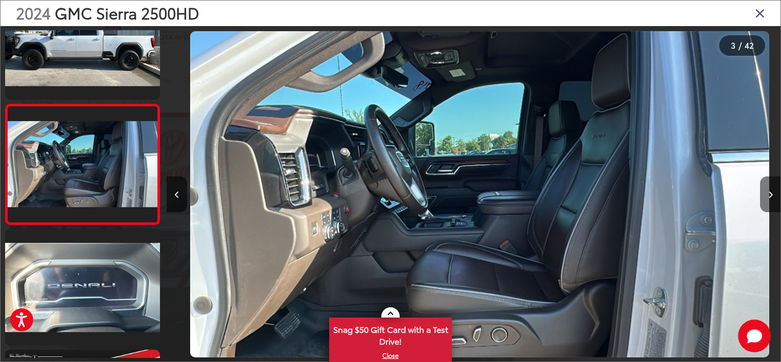
scroll to position [0, 1227]
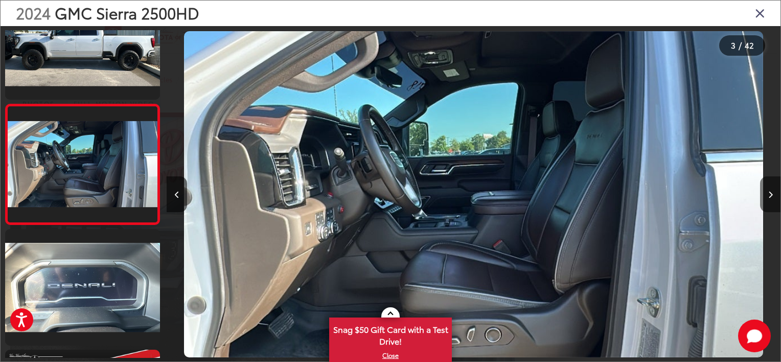
click at [773, 186] on button "Next image" at bounding box center [770, 194] width 20 height 36
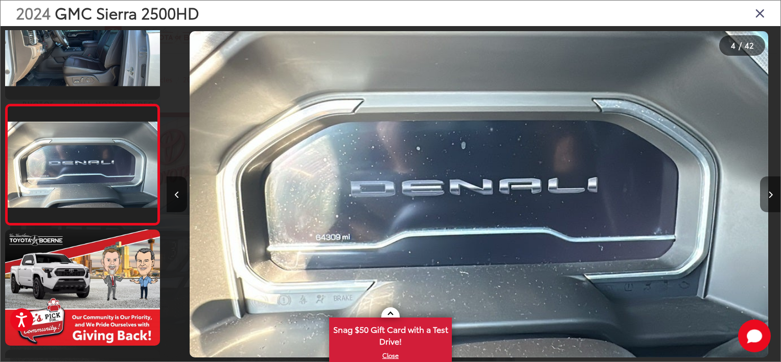
scroll to position [0, 1841]
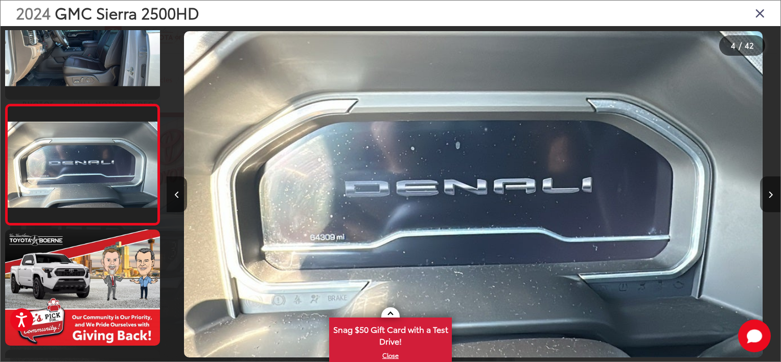
click at [772, 192] on icon "Next image" at bounding box center [770, 194] width 5 height 7
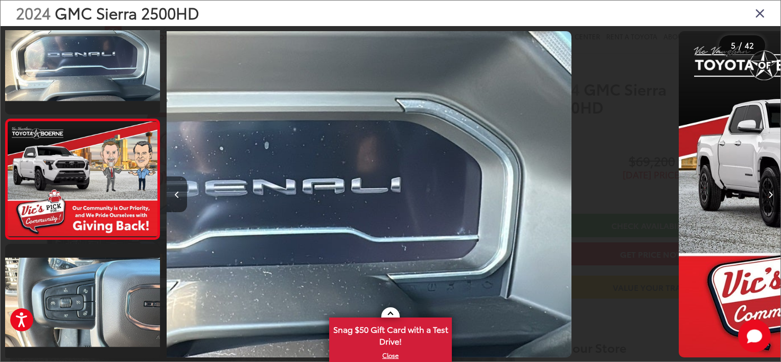
scroll to position [408, 0]
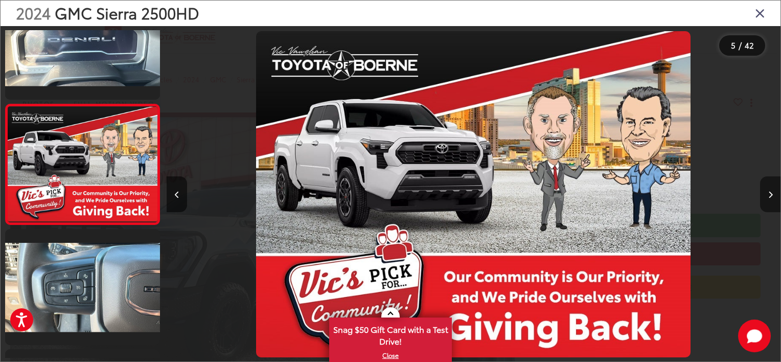
click at [772, 192] on icon "Next image" at bounding box center [770, 194] width 5 height 7
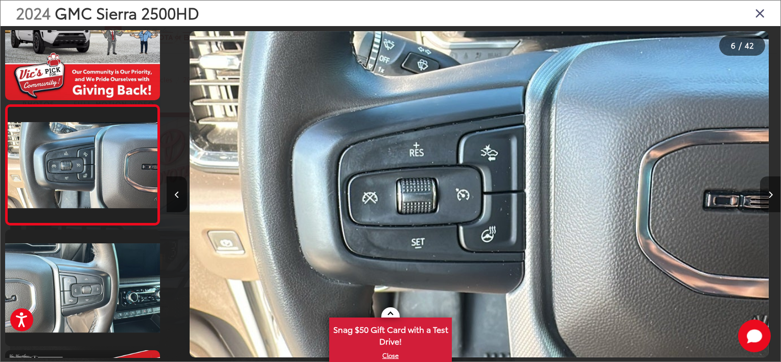
scroll to position [0, 3068]
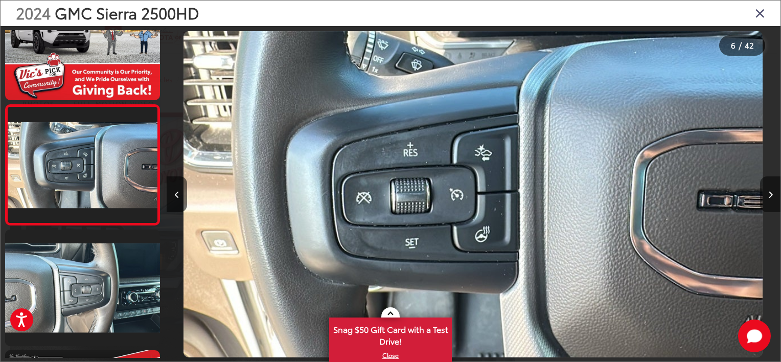
click at [772, 192] on icon "Next image" at bounding box center [770, 194] width 5 height 7
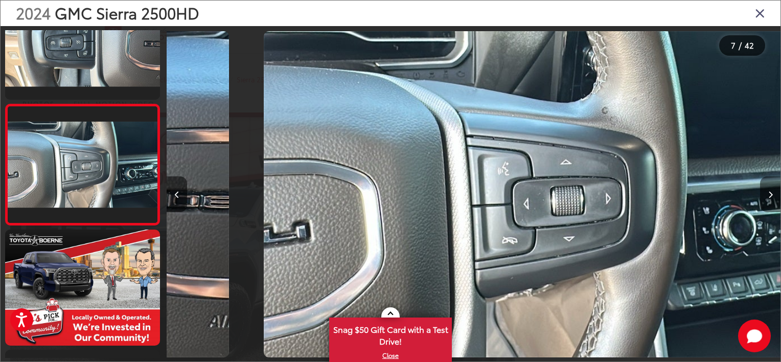
scroll to position [0, 3682]
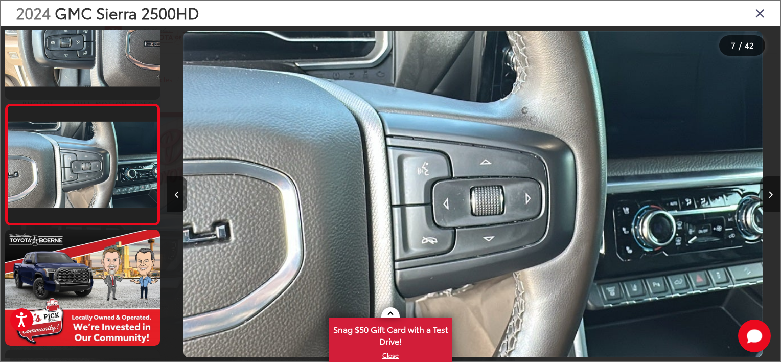
click at [772, 192] on icon "Next image" at bounding box center [770, 194] width 5 height 7
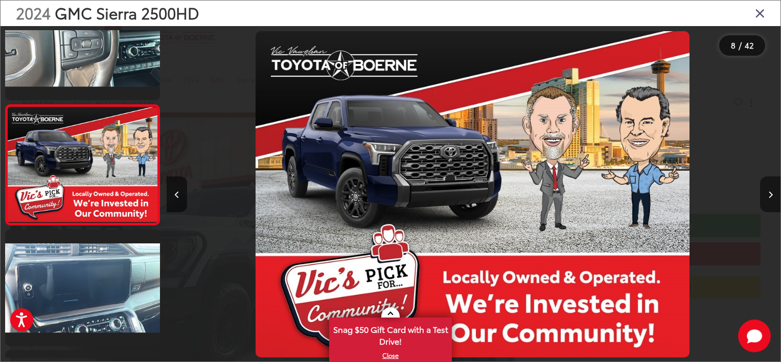
click at [772, 192] on icon "Next image" at bounding box center [770, 194] width 5 height 7
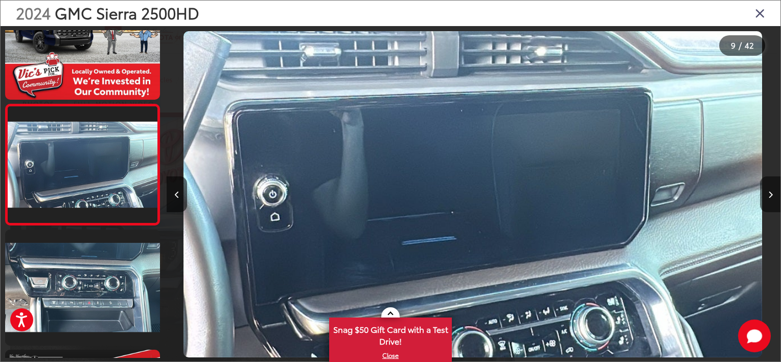
click at [772, 192] on icon "Next image" at bounding box center [770, 194] width 5 height 7
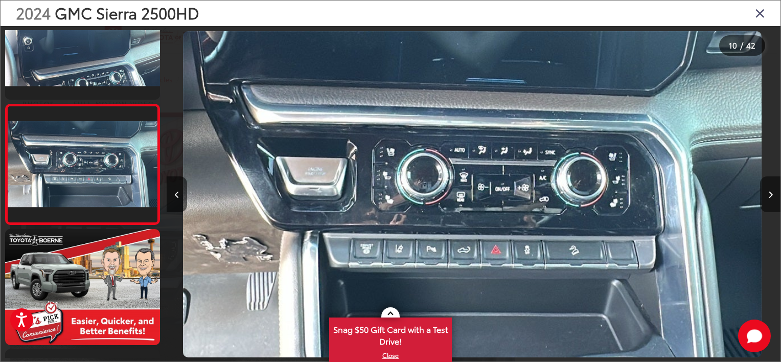
click at [772, 192] on icon "Next image" at bounding box center [770, 194] width 5 height 7
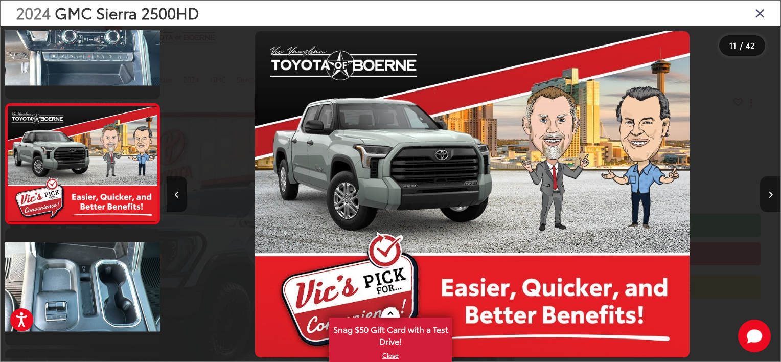
click at [772, 192] on icon "Next image" at bounding box center [770, 194] width 5 height 7
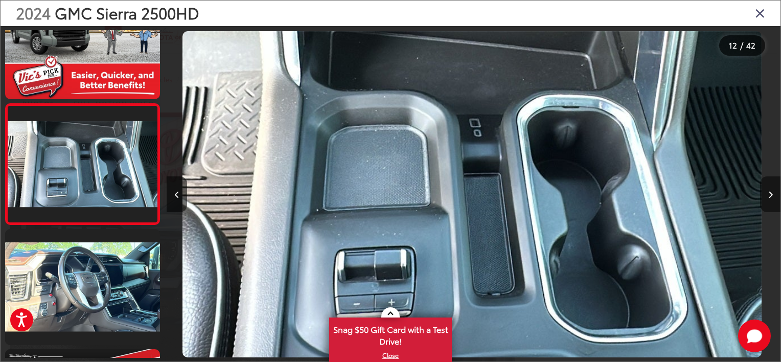
click at [771, 193] on icon "Next image" at bounding box center [770, 194] width 5 height 7
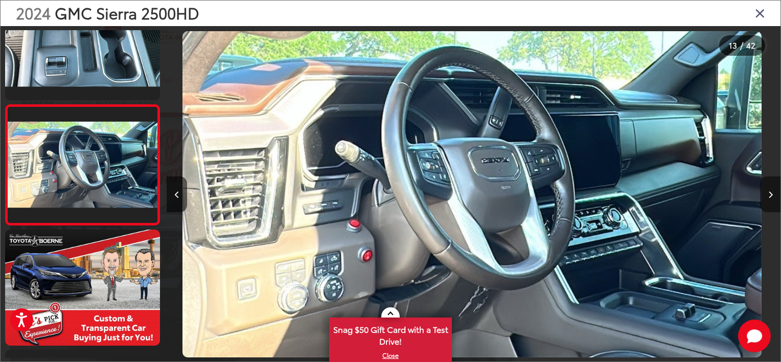
click at [773, 198] on button "Next image" at bounding box center [770, 194] width 20 height 36
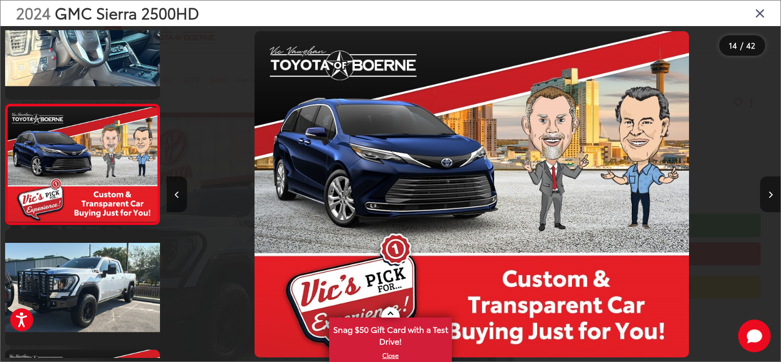
click at [773, 198] on button "Next image" at bounding box center [770, 194] width 20 height 36
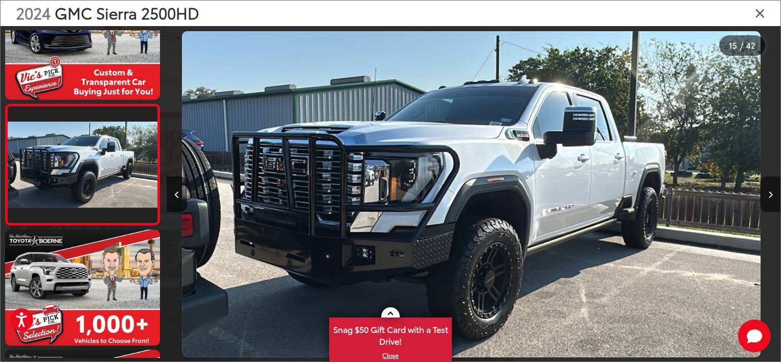
click at [773, 196] on button "Next image" at bounding box center [770, 194] width 20 height 36
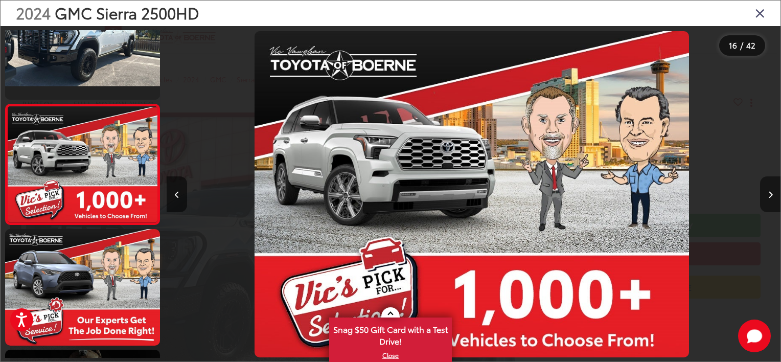
click at [773, 196] on button "Next image" at bounding box center [770, 194] width 20 height 36
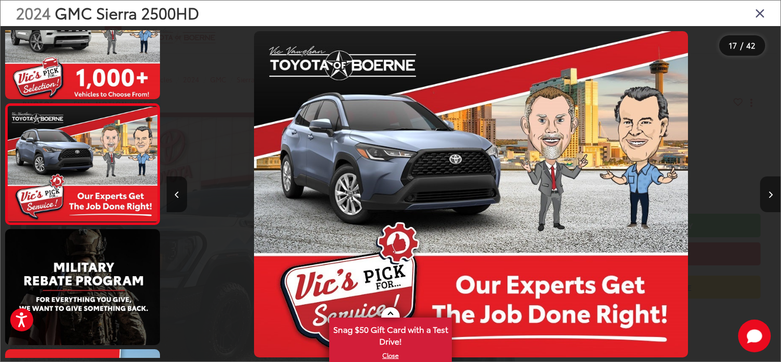
click at [773, 196] on button "Next image" at bounding box center [770, 194] width 20 height 36
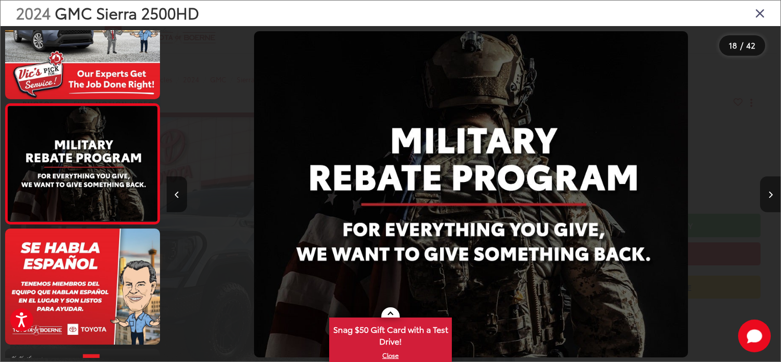
click at [773, 196] on button "Next image" at bounding box center [770, 194] width 20 height 36
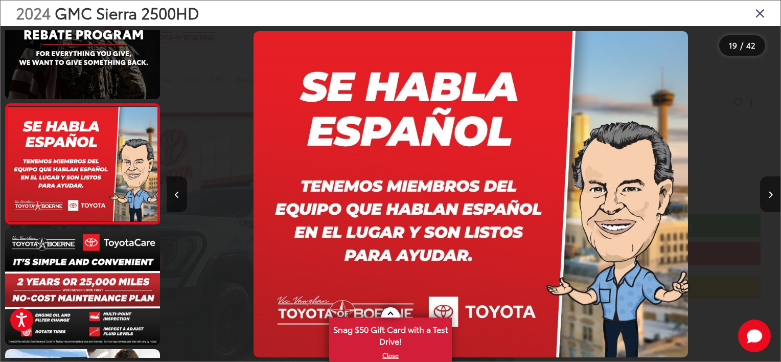
click at [773, 196] on button "Next image" at bounding box center [770, 194] width 20 height 36
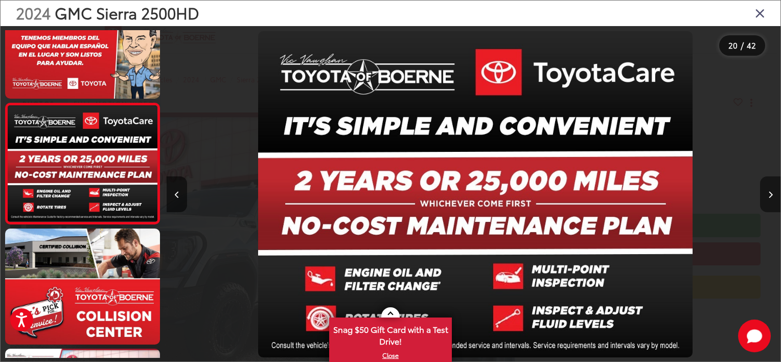
click at [773, 196] on button "Next image" at bounding box center [770, 194] width 20 height 36
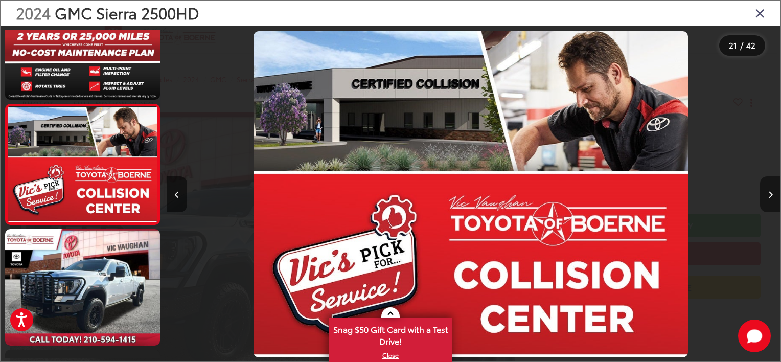
click at [773, 196] on button "Next image" at bounding box center [770, 194] width 20 height 36
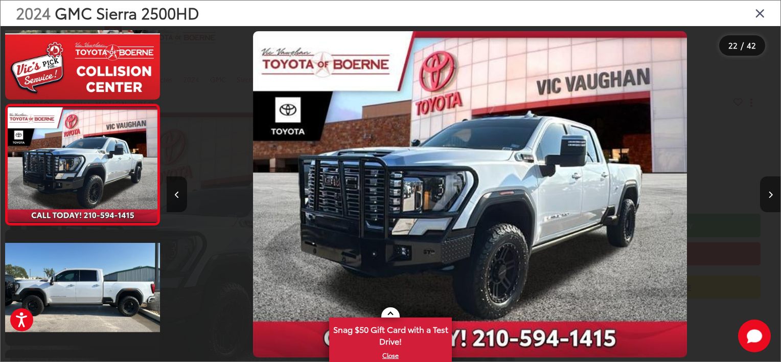
click at [773, 196] on button "Next image" at bounding box center [770, 194] width 20 height 36
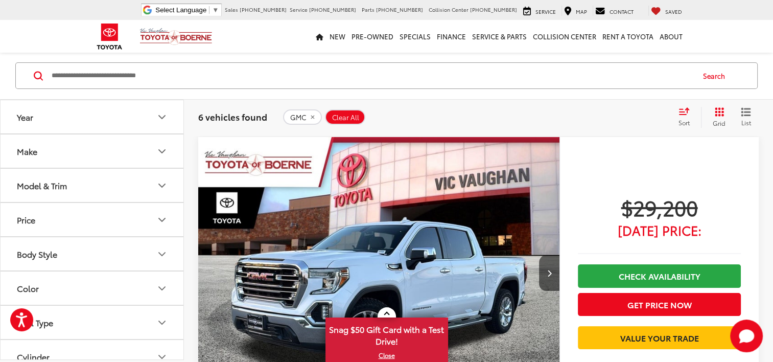
click at [313, 117] on icon "remove GMC" at bounding box center [312, 117] width 7 height 6
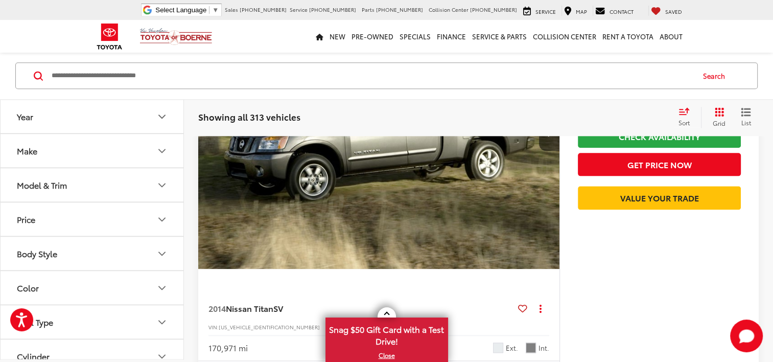
scroll to position [1471, 0]
